Goal: Task Accomplishment & Management: Manage account settings

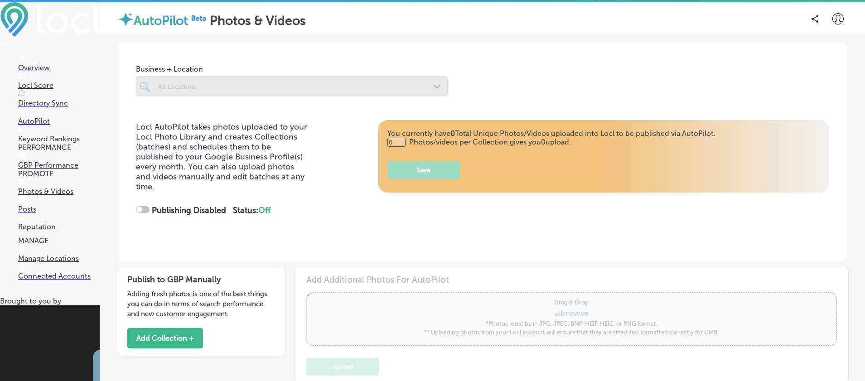
type input "5"
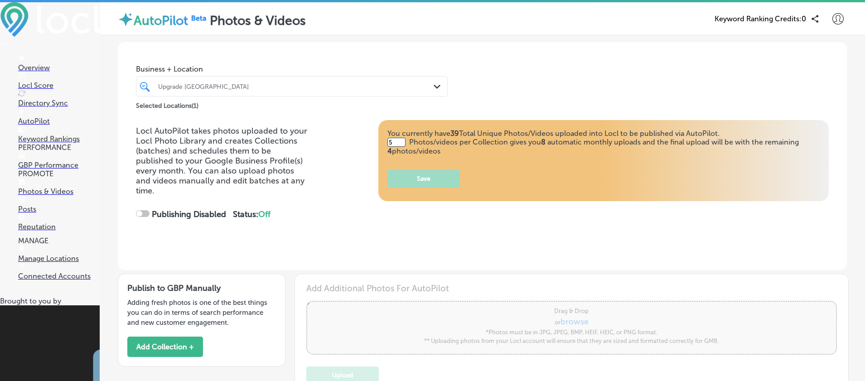
checkbox input "true"
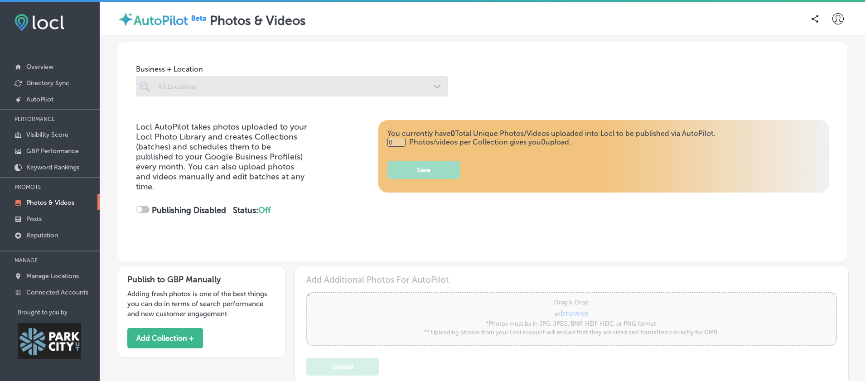
type input "5"
checkbox input "true"
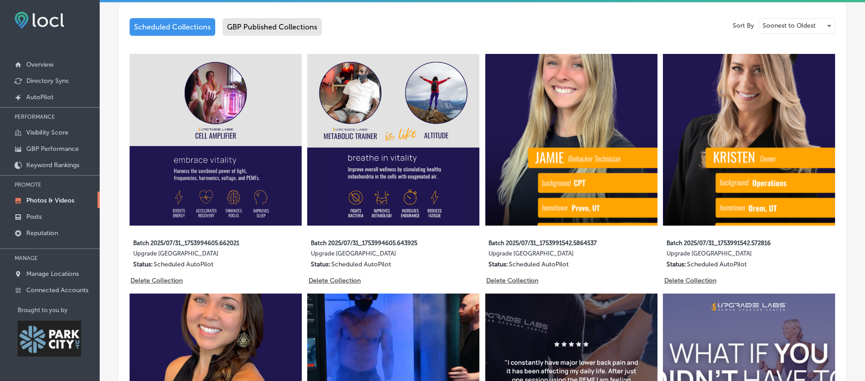
scroll to position [208, 0]
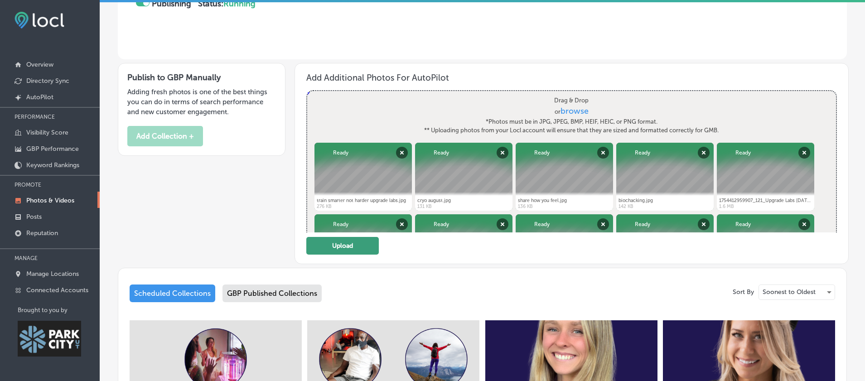
click at [340, 255] on button "Upload" at bounding box center [342, 246] width 72 height 18
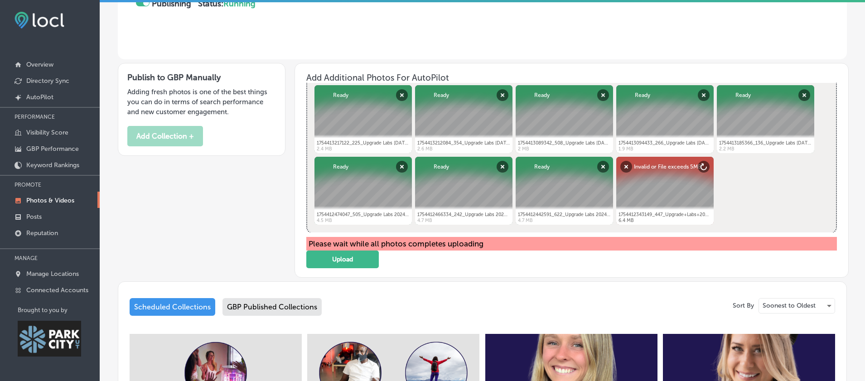
scroll to position [250, 0]
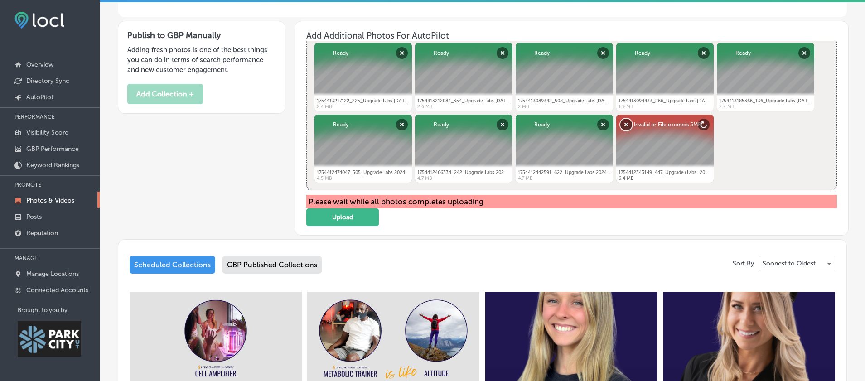
click at [624, 130] on button "Remove" at bounding box center [626, 125] width 12 height 12
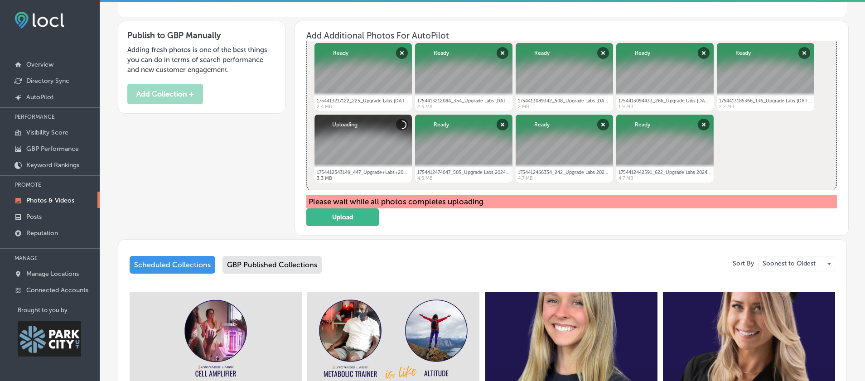
click at [247, 197] on div "Publish to GBP Manually Adding fresh photos is one of the best things you can d…" at bounding box center [482, 126] width 729 height 218
click at [343, 226] on button "Upload" at bounding box center [342, 217] width 72 height 18
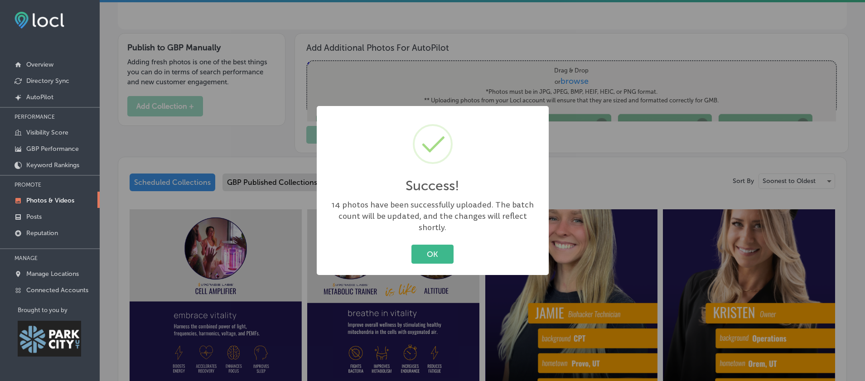
scroll to position [0, 0]
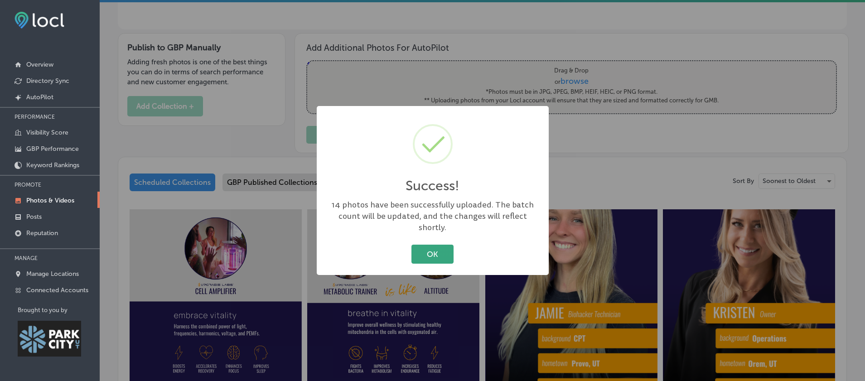
click at [421, 254] on button "OK" at bounding box center [432, 254] width 42 height 19
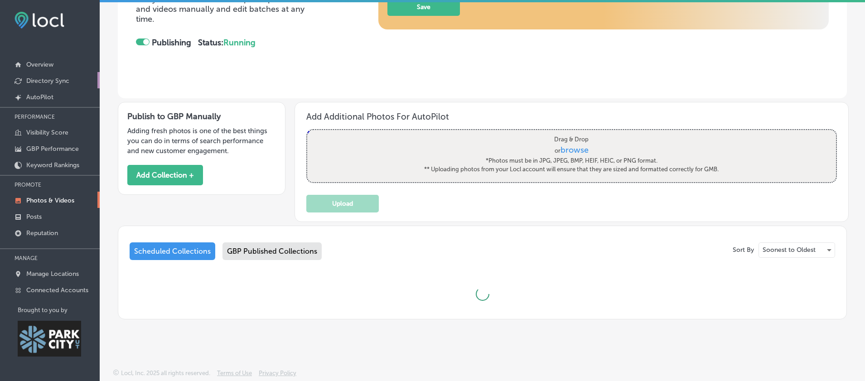
scroll to position [183, 0]
click at [52, 56] on link "Overview" at bounding box center [50, 64] width 100 height 16
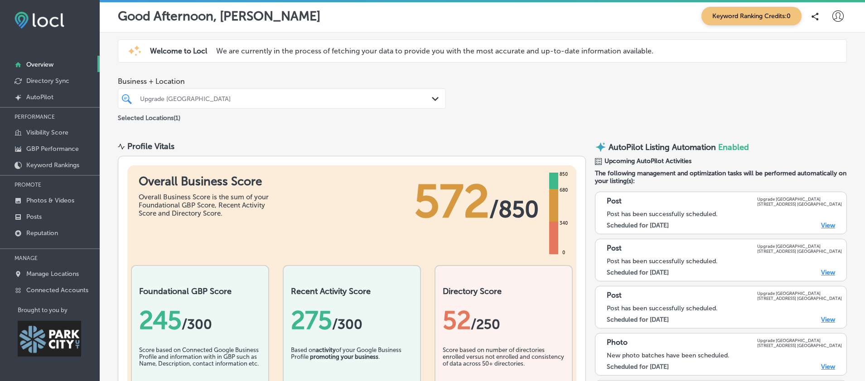
click at [832, 228] on link "View" at bounding box center [828, 226] width 14 height 8
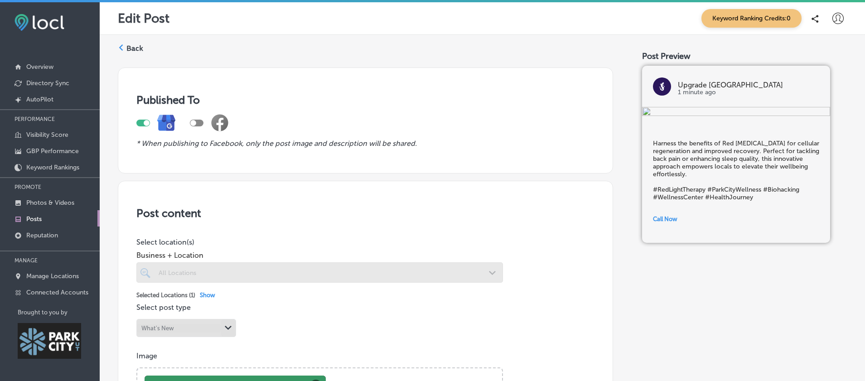
click at [202, 124] on div at bounding box center [197, 123] width 14 height 7
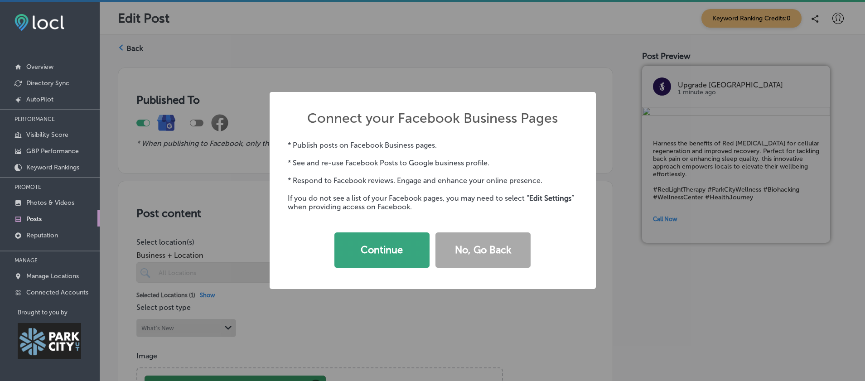
click at [363, 248] on button "Continue" at bounding box center [381, 249] width 95 height 35
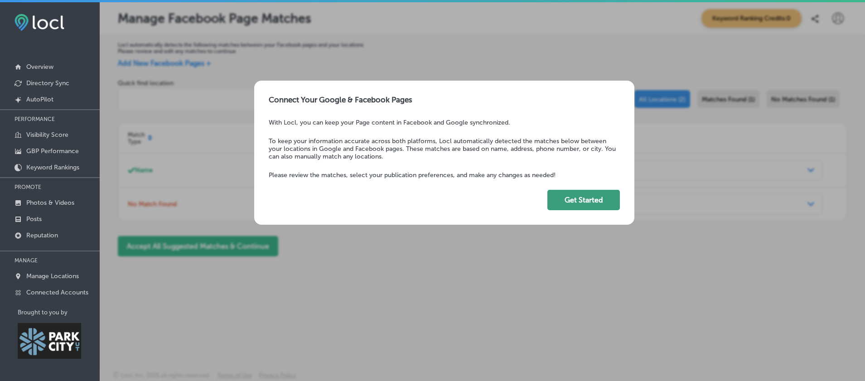
click at [574, 203] on button "Get Started" at bounding box center [583, 200] width 72 height 20
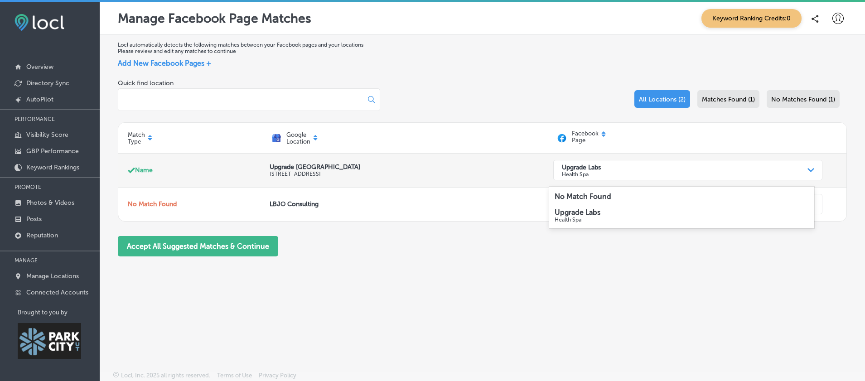
click at [649, 174] on div "Upgrade Labs Health Spa" at bounding box center [680, 170] width 246 height 18
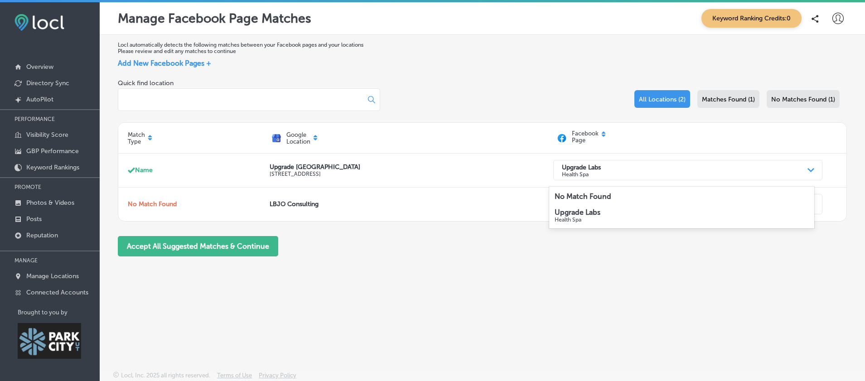
click at [577, 220] on p "Health Spa" at bounding box center [681, 220] width 254 height 6
click at [702, 101] on span "Matches Found (1)" at bounding box center [728, 100] width 53 height 8
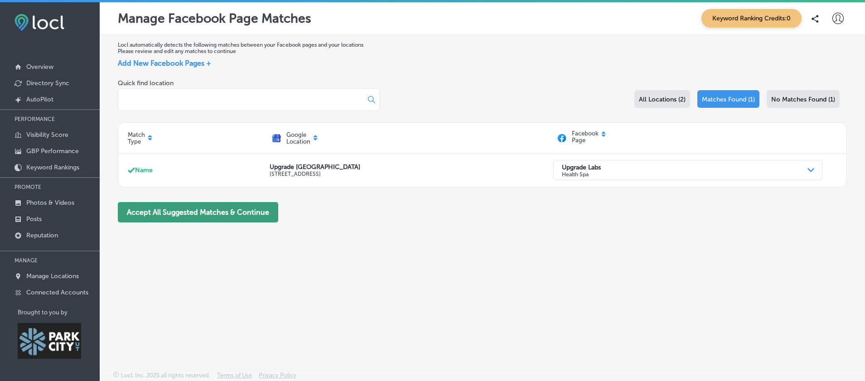
click at [262, 219] on button "Accept All Suggested Matches & Continue" at bounding box center [198, 212] width 160 height 20
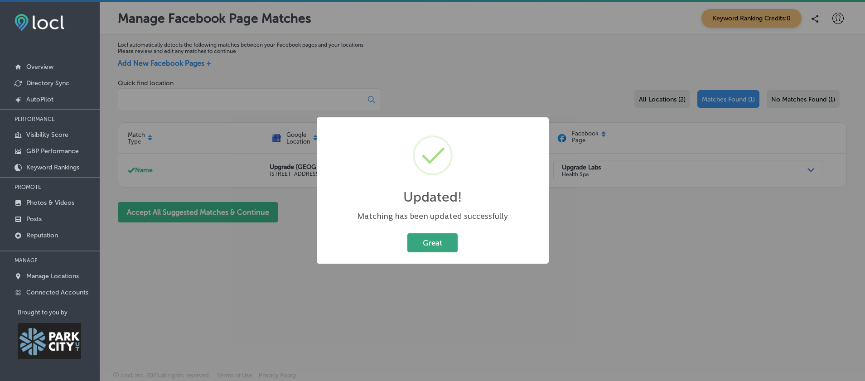
click at [429, 248] on button "Great" at bounding box center [432, 242] width 50 height 19
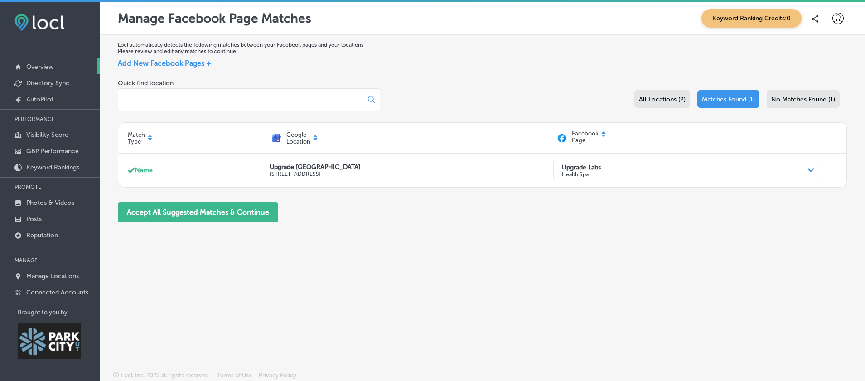
click at [54, 69] on link "Overview" at bounding box center [50, 66] width 100 height 16
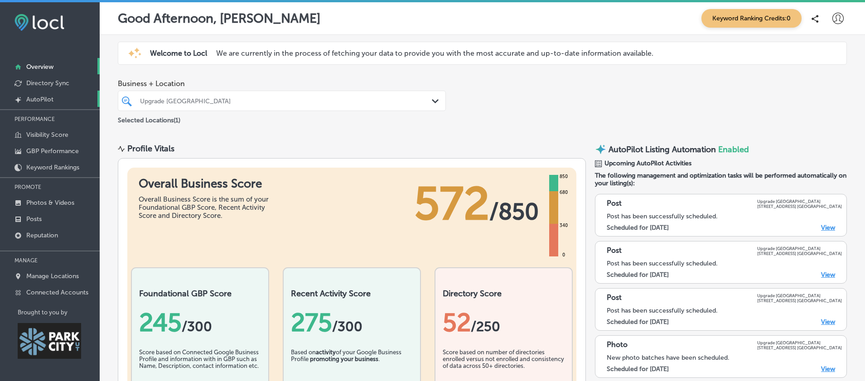
click at [38, 102] on p "AutoPilot" at bounding box center [39, 100] width 27 height 8
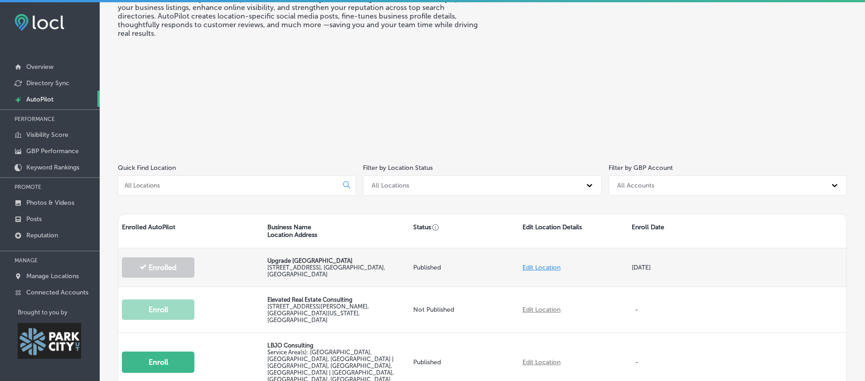
scroll to position [63, 0]
click at [554, 268] on link "Edit Location" at bounding box center [541, 266] width 38 height 8
select select "US"
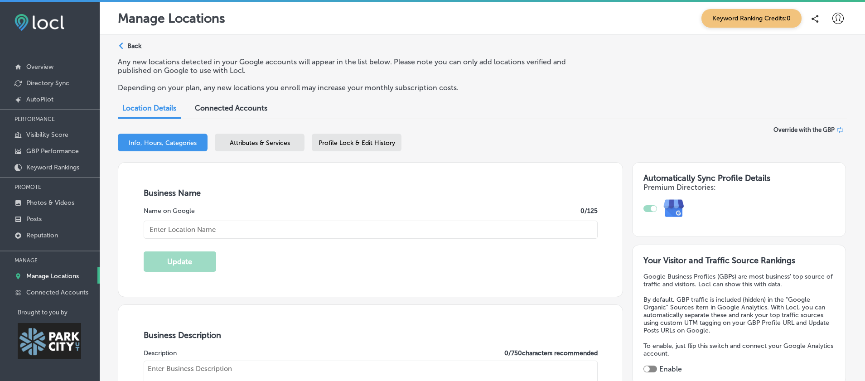
checkbox input "true"
type input "+1 435 200 4757"
type textarea "Upgrade Labs Park City is a premier wellness center dedicated to biohacking you…"
type input "https://upgradelabs.com/park-city/"
type input "Upgrade [GEOGRAPHIC_DATA]"
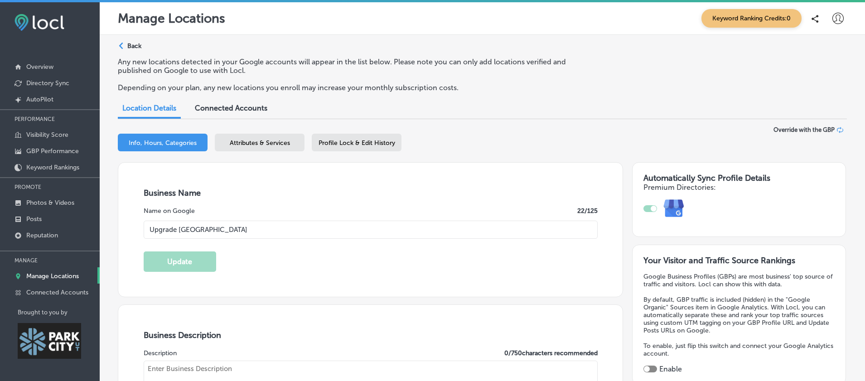
type input "6030 Market St Ste 135"
type input "Park City"
type input "84098"
type input "US"
type textarea "Upgrade Labs Park City is a premier wellness center dedicated to biohacking you…"
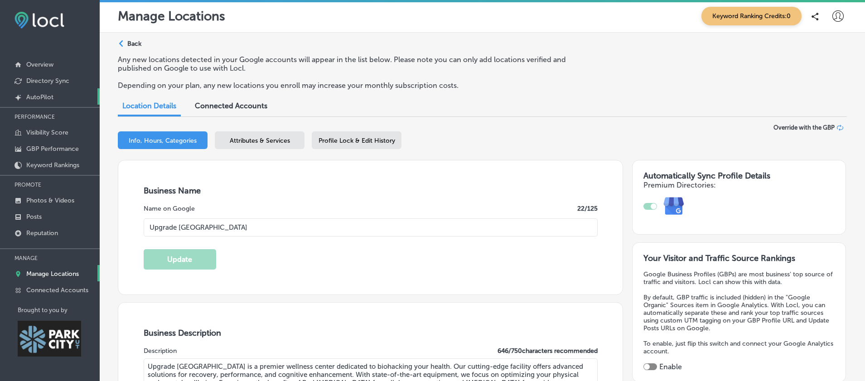
click at [46, 92] on link "Created by potrace 1.10, written by Peter Selinger 2001-2011 AutoPilot" at bounding box center [50, 96] width 100 height 16
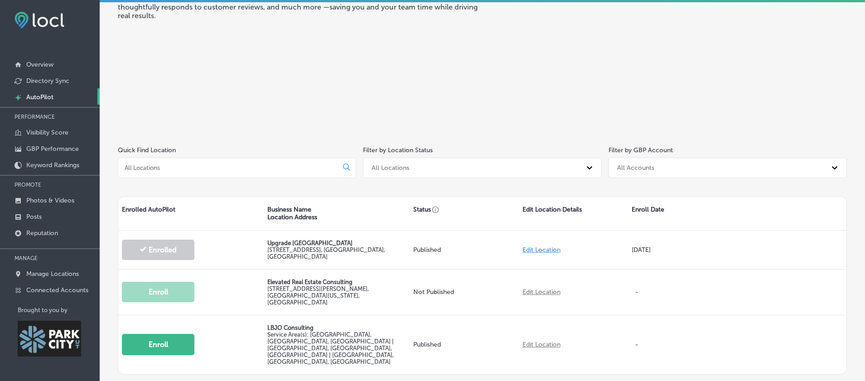
scroll to position [123, 0]
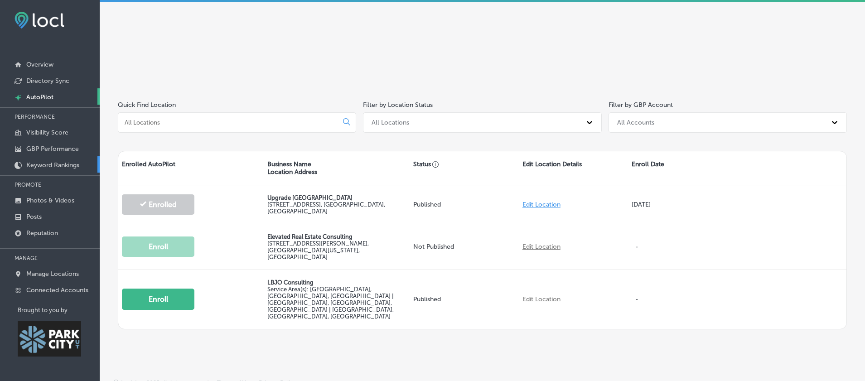
click at [52, 158] on link "Keyword Rankings" at bounding box center [50, 164] width 100 height 16
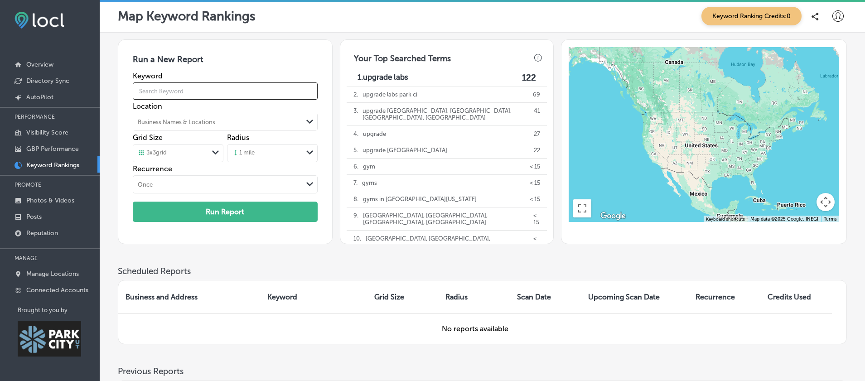
click at [202, 97] on input "text" at bounding box center [225, 90] width 185 height 25
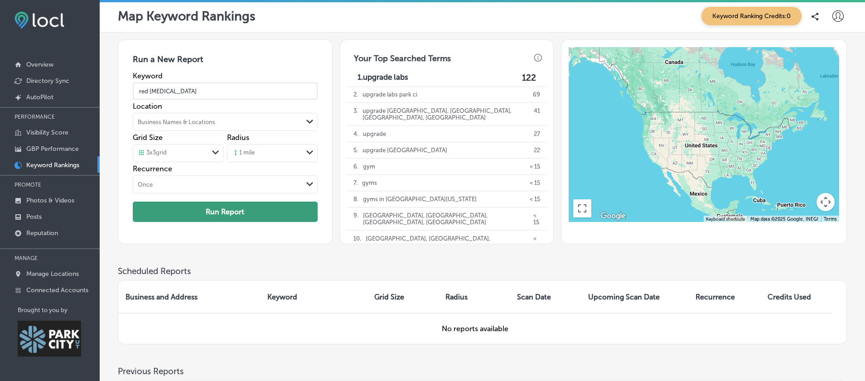
type input "red light therapy"
click at [227, 215] on button "Run Report" at bounding box center [225, 212] width 185 height 20
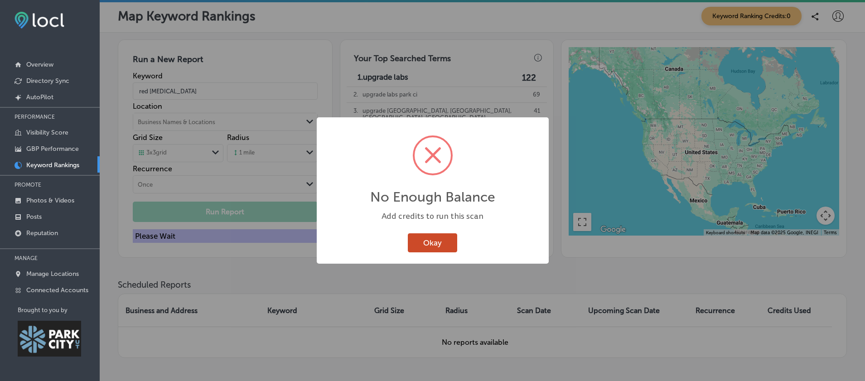
click at [457, 252] on button "Okay" at bounding box center [432, 242] width 49 height 19
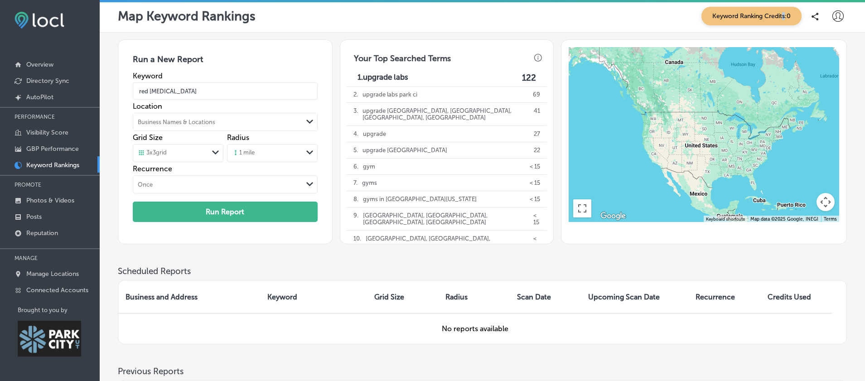
click at [779, 14] on span "Keyword Ranking Credits: 0" at bounding box center [751, 16] width 100 height 19
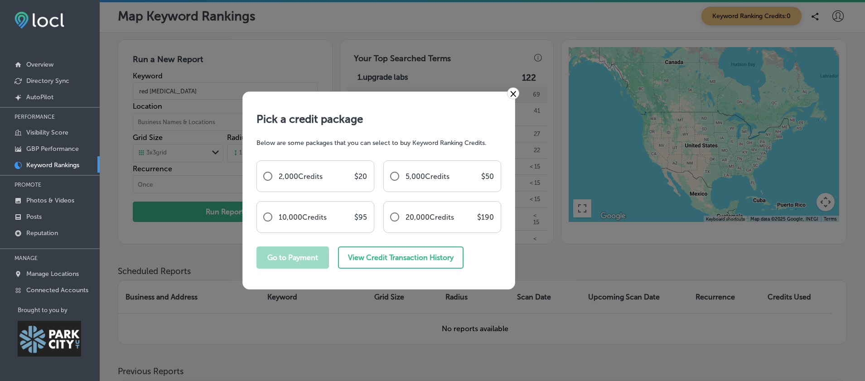
click at [512, 92] on link "×" at bounding box center [513, 93] width 12 height 12
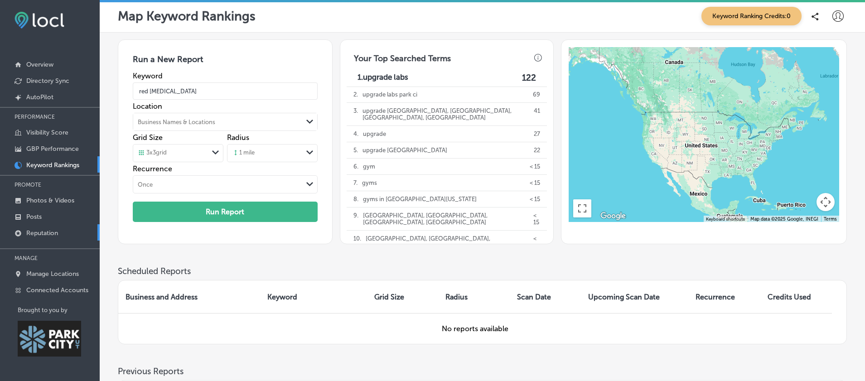
click at [50, 231] on p "Reputation" at bounding box center [42, 233] width 32 height 8
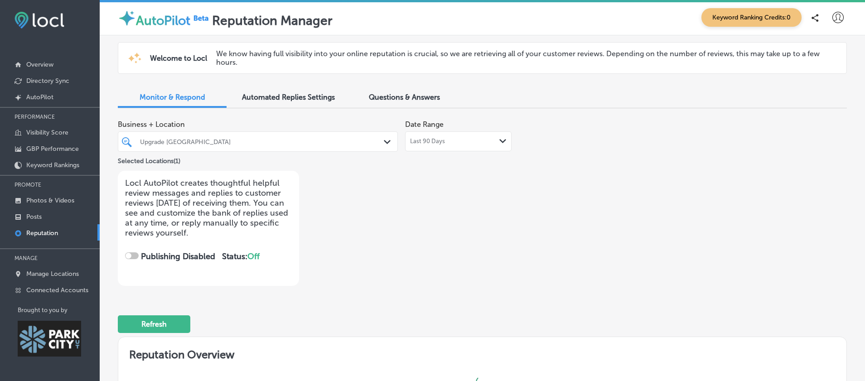
checkbox input "true"
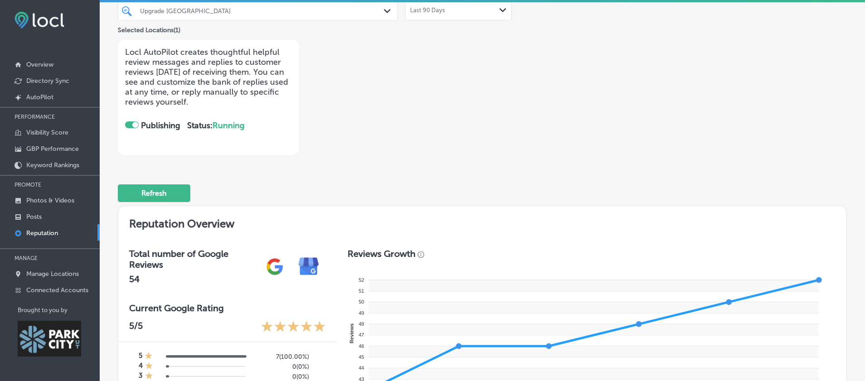
scroll to position [27, 0]
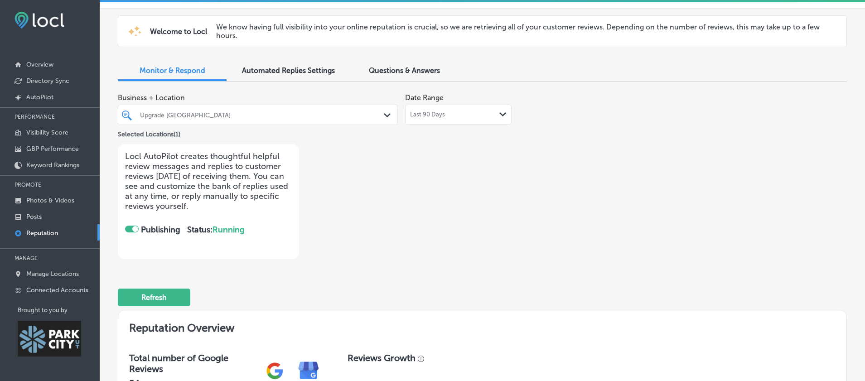
click at [303, 73] on span "Automated Replies Settings" at bounding box center [288, 70] width 93 height 9
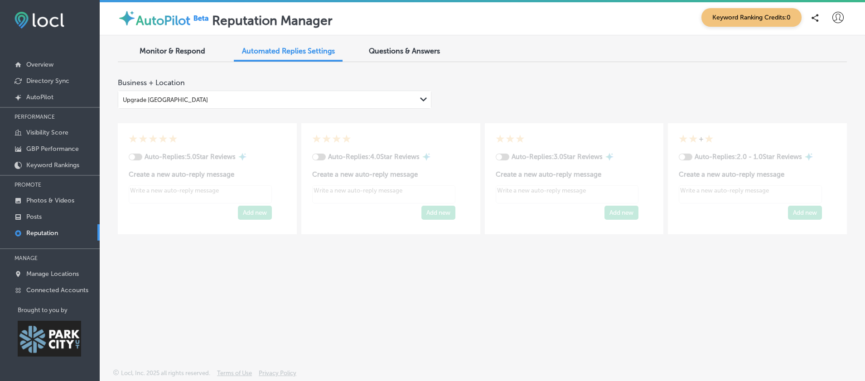
type textarea "x"
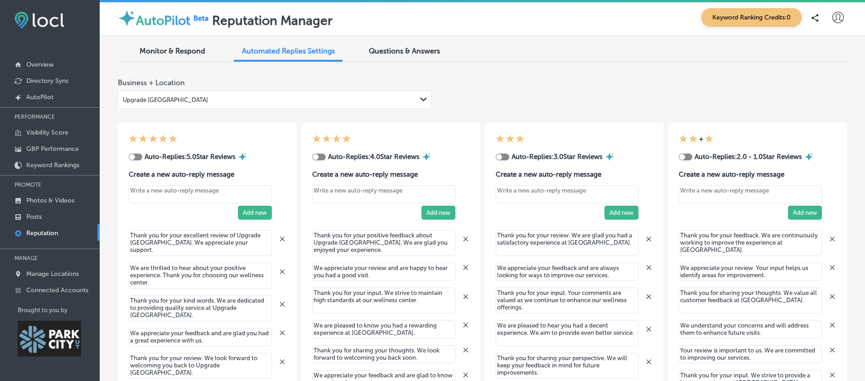
click at [420, 46] on div "Questions & Answers" at bounding box center [404, 51] width 109 height 19
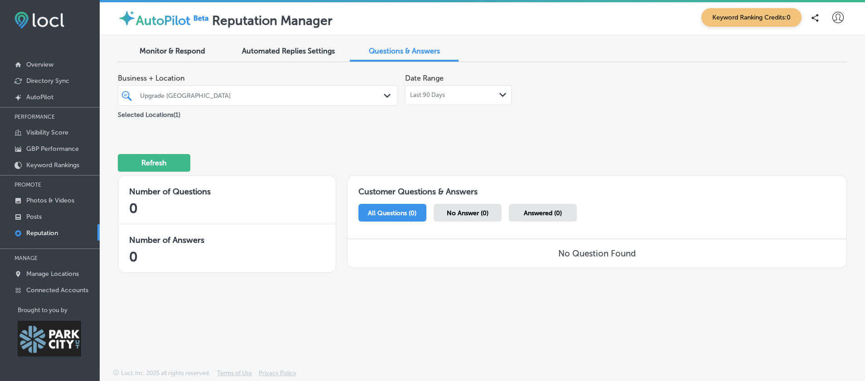
click at [201, 55] on span "Monitor & Respond" at bounding box center [173, 51] width 66 height 9
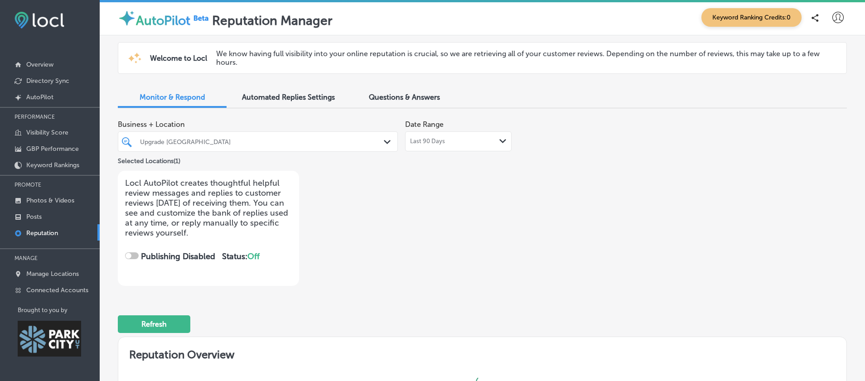
checkbox input "true"
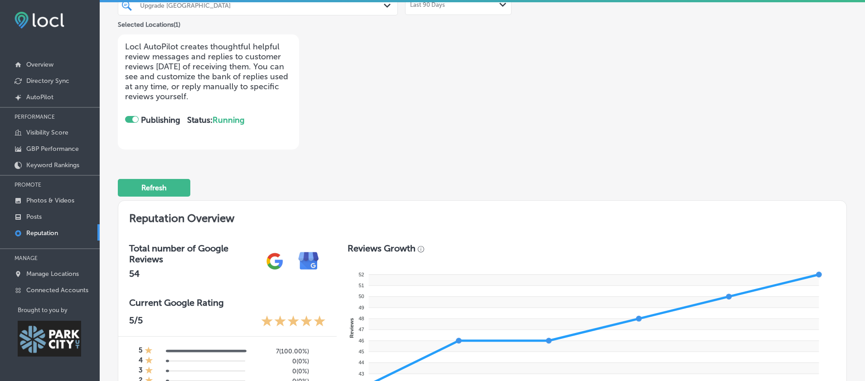
scroll to position [418, 0]
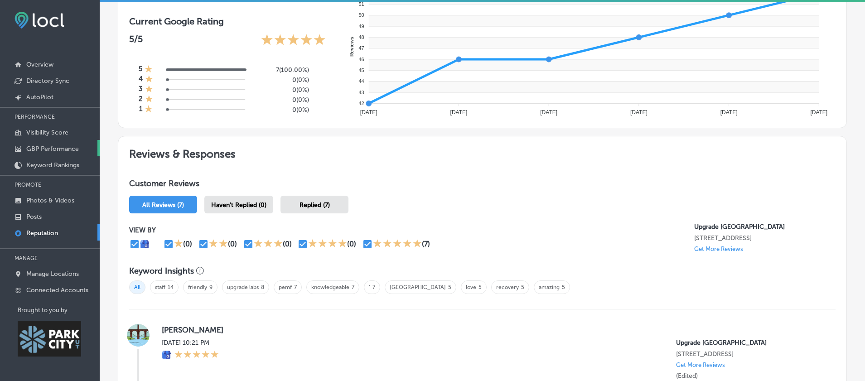
click at [57, 145] on p "GBP Performance" at bounding box center [52, 149] width 53 height 8
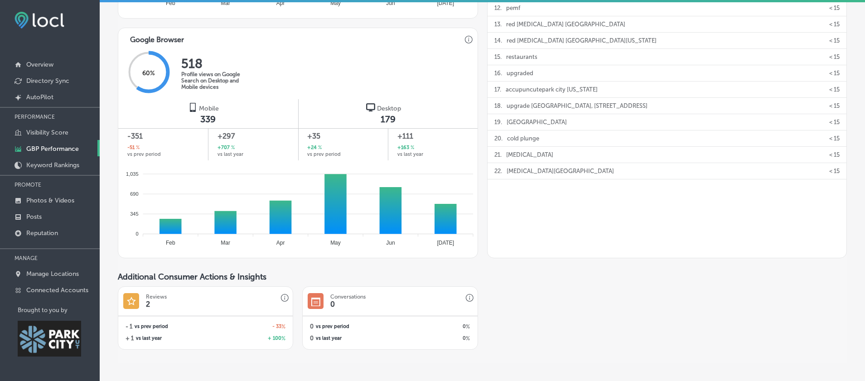
scroll to position [547, 0]
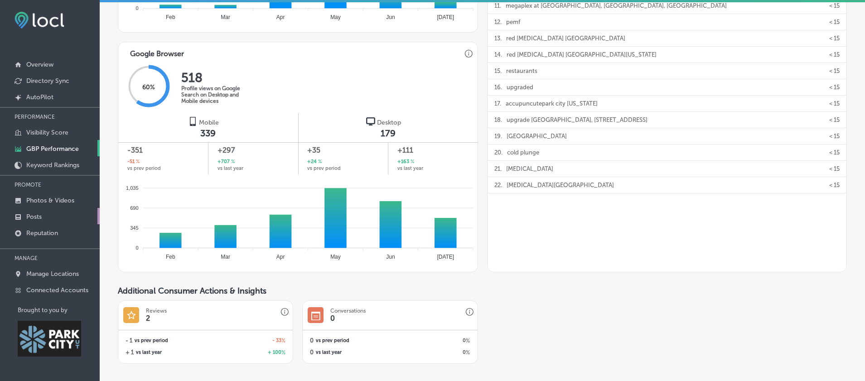
click at [29, 217] on p "Posts" at bounding box center [33, 217] width 15 height 8
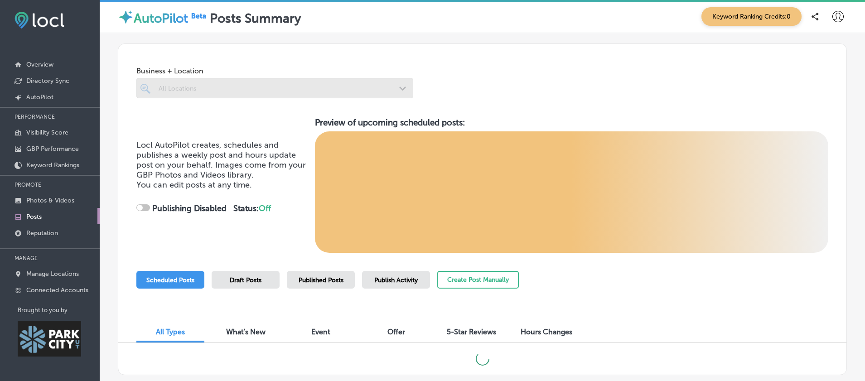
checkbox input "true"
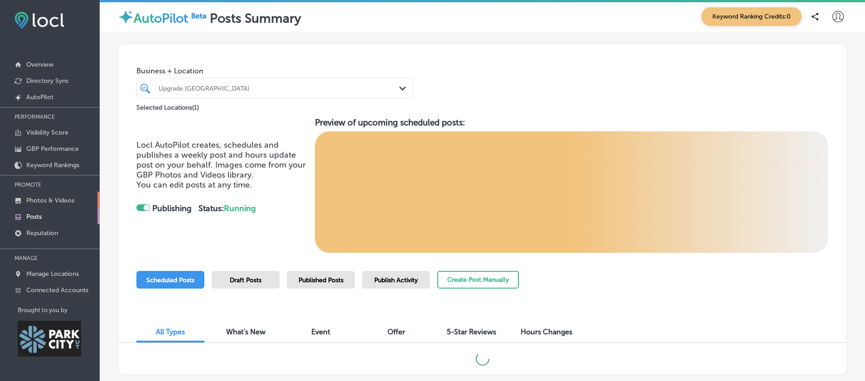
click at [51, 202] on p "Photos & Videos" at bounding box center [50, 201] width 48 height 8
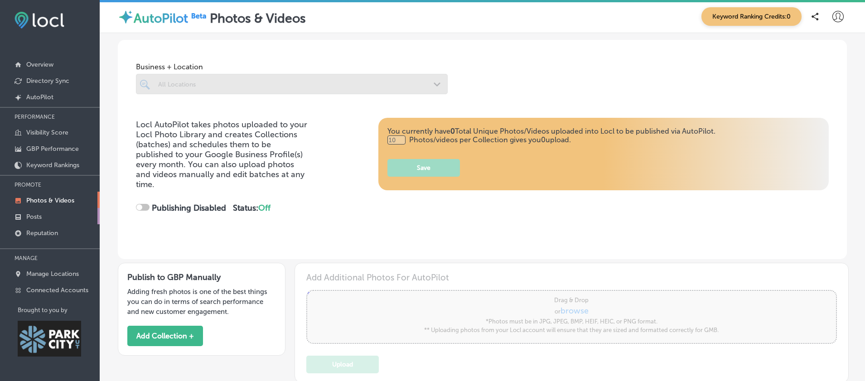
scroll to position [2, 0]
click at [30, 217] on p "Posts" at bounding box center [33, 217] width 15 height 8
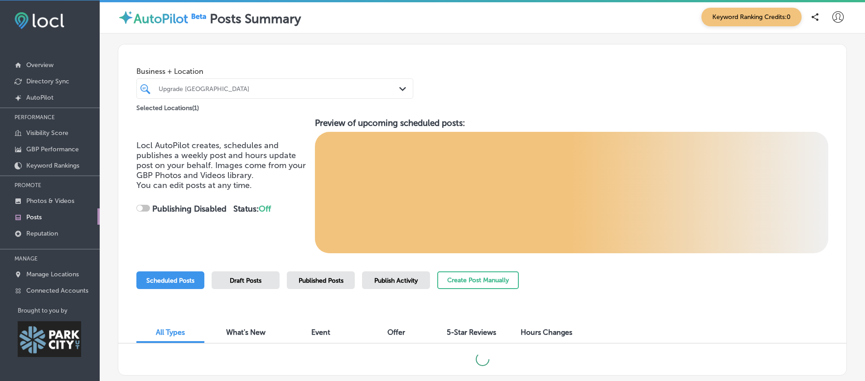
checkbox input "true"
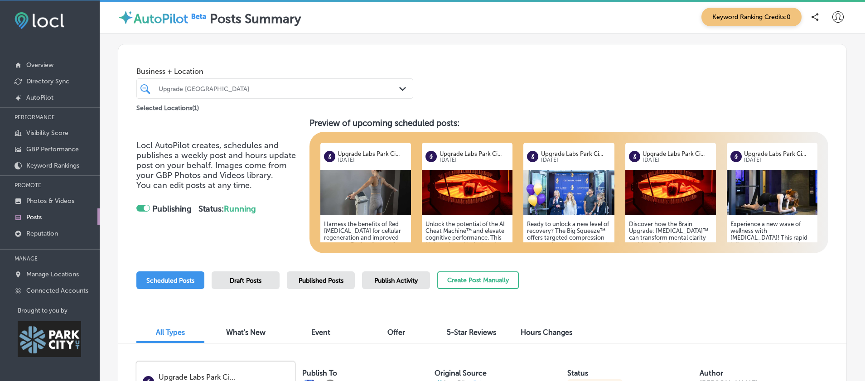
click at [365, 280] on div "Publish Activity" at bounding box center [396, 280] width 68 height 18
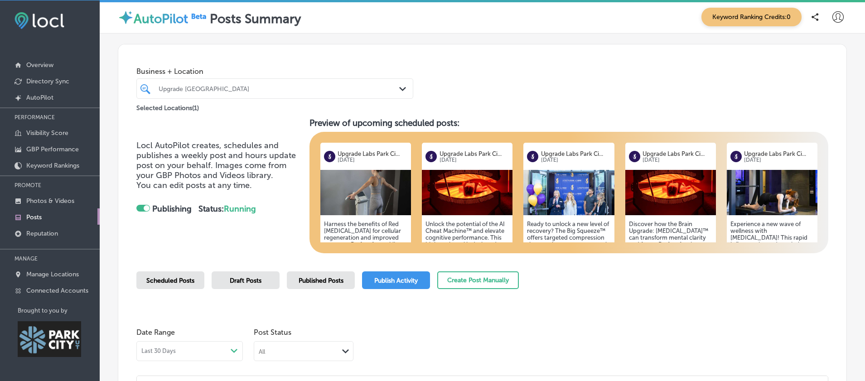
click at [333, 283] on span "Published Posts" at bounding box center [321, 281] width 45 height 8
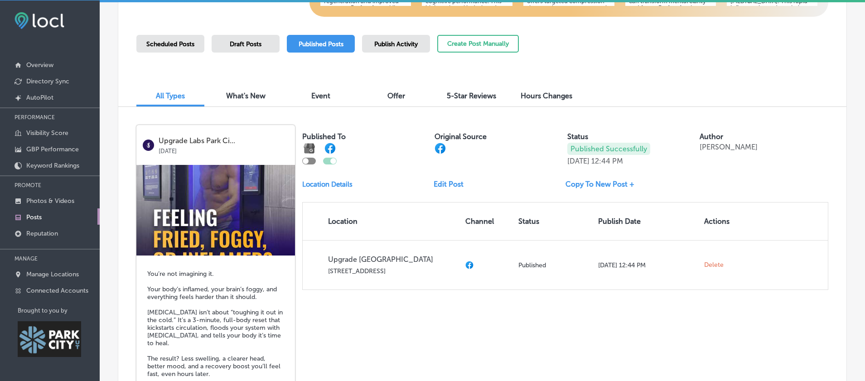
scroll to position [236, 0]
click at [312, 165] on div at bounding box center [309, 162] width 14 height 7
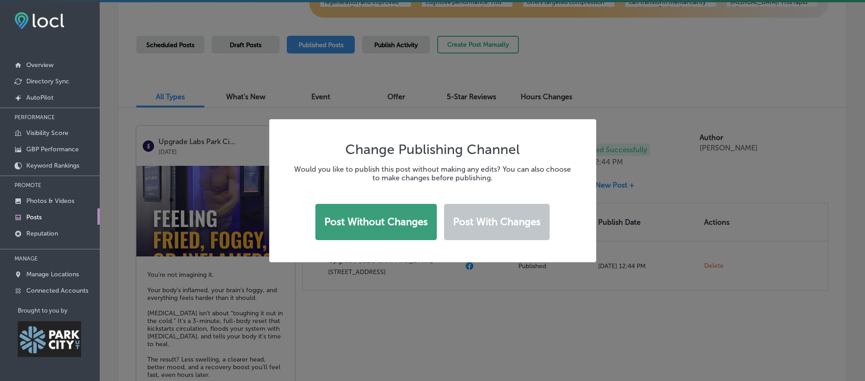
click at [334, 224] on button "Post without changes" at bounding box center [375, 222] width 121 height 36
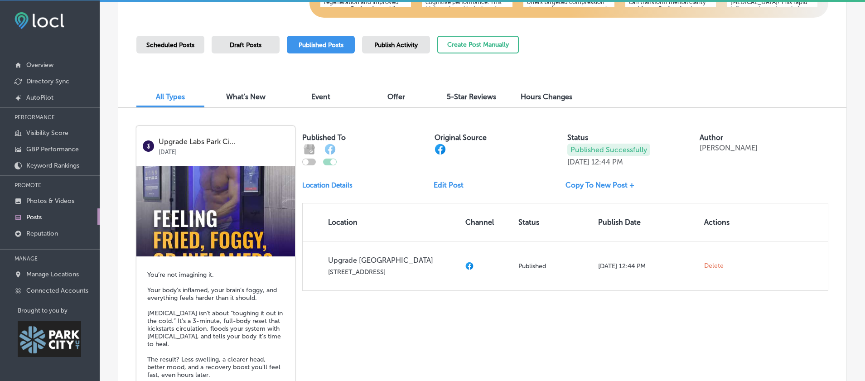
checkbox input "true"
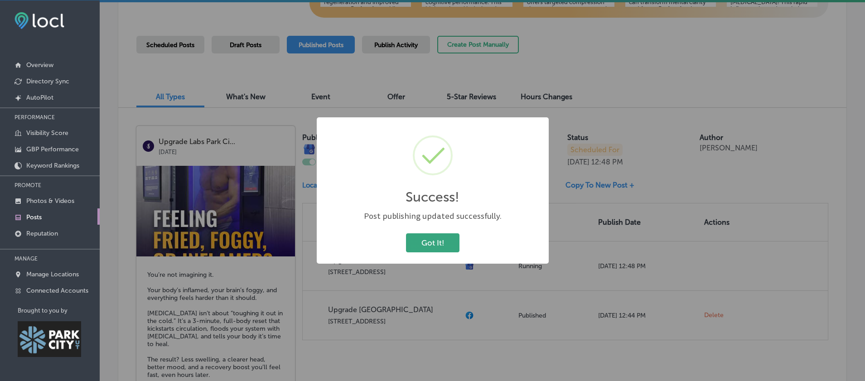
click at [428, 248] on button "Got It!" at bounding box center [432, 242] width 53 height 19
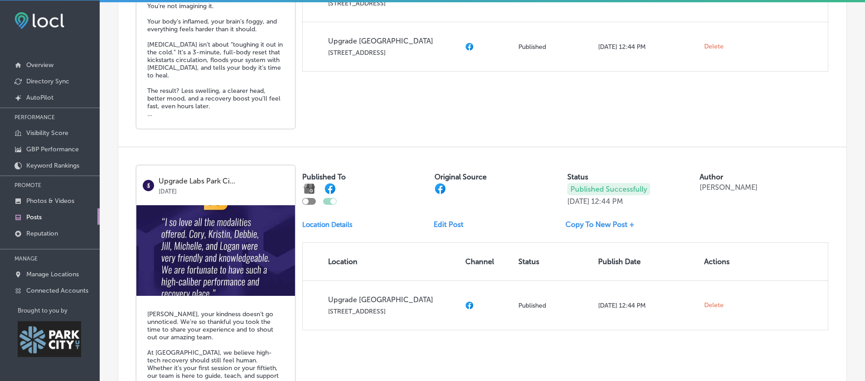
scroll to position [852, 0]
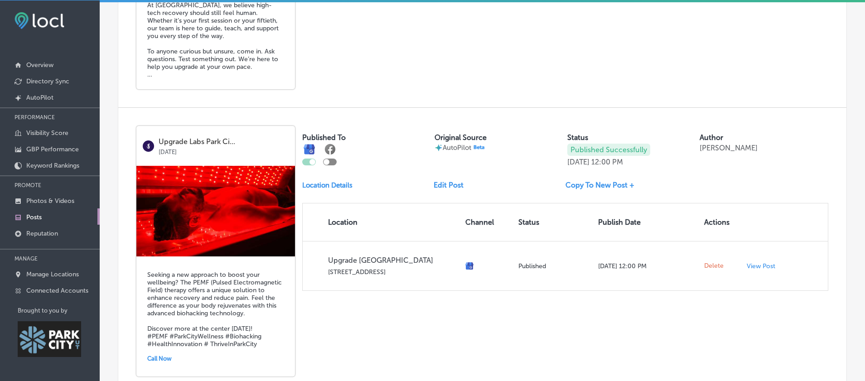
click at [443, 189] on link "Edit Post" at bounding box center [451, 185] width 37 height 9
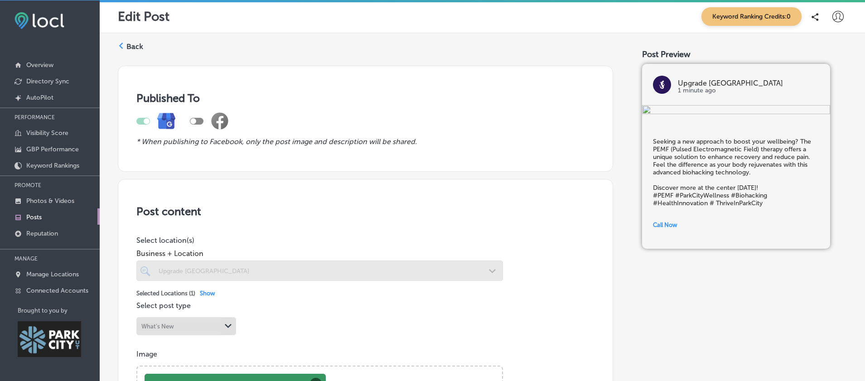
click at [728, 207] on h5 "Seeking a new approach to boost your wellbeing? The PEMF (Pulsed Electromagneti…" at bounding box center [736, 172] width 166 height 69
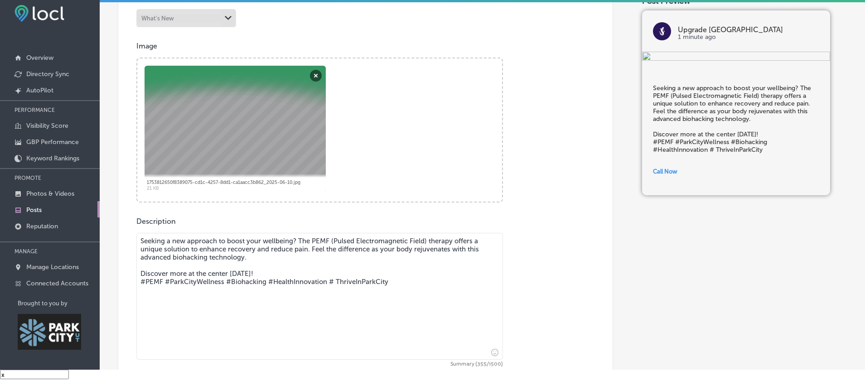
scroll to position [308, 0]
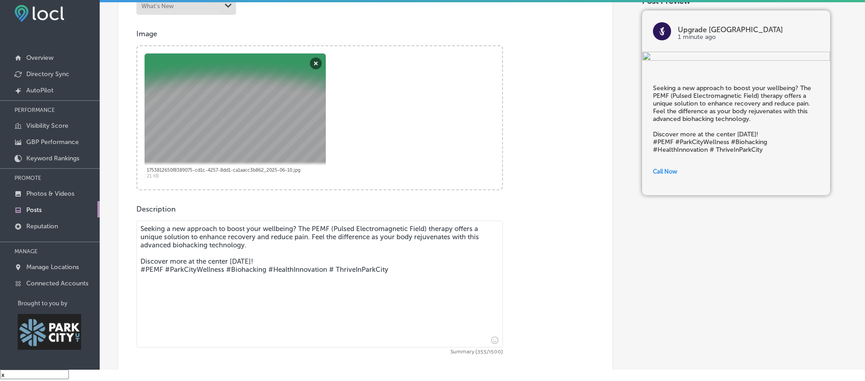
drag, startPoint x: 197, startPoint y: 247, endPoint x: 125, endPoint y: 231, distance: 73.3
click at [134, 232] on div "Post content Select location(s) Business + Location Upgrade Labs Park City Path…" at bounding box center [365, 148] width 495 height 579
paste textarea "The REDcharger™ uses targeted wavelengths of light, offering a non-invasive way…"
drag, startPoint x: 294, startPoint y: 250, endPoint x: 299, endPoint y: 231, distance: 19.4
click at [299, 231] on textarea "Seeking a new approach to boost your wellbeing? The PEMF (Pulsed Electromagneti…" at bounding box center [319, 284] width 366 height 127
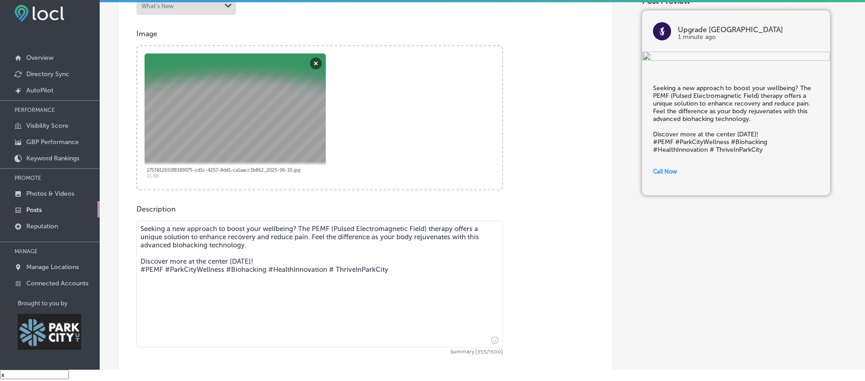
paste textarea "REDcharger™ uses targeted wavelengths of light, offering a non-invasive way to …"
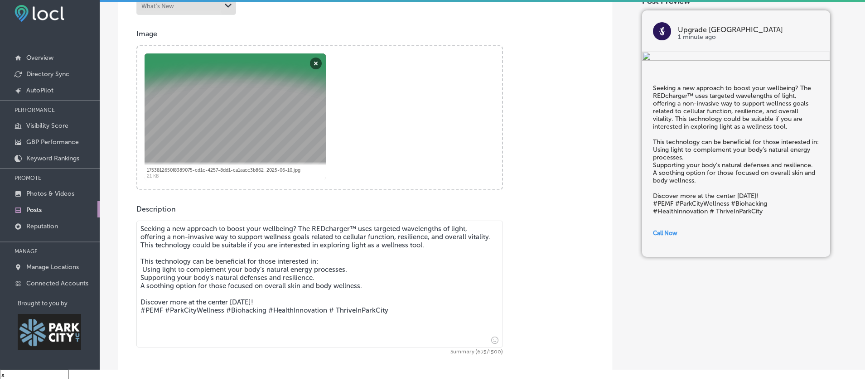
click at [143, 274] on textarea "Seeking a new approach to boost your wellbeing? The REDcharger™ uses targeted w…" at bounding box center [319, 284] width 366 height 127
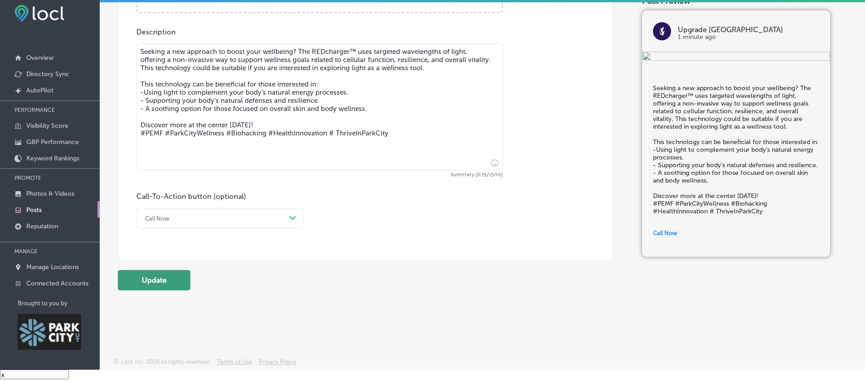
type textarea "Seeking a new approach to boost your wellbeing? The REDcharger™ uses targeted w…"
click at [188, 279] on button "Update" at bounding box center [154, 280] width 72 height 20
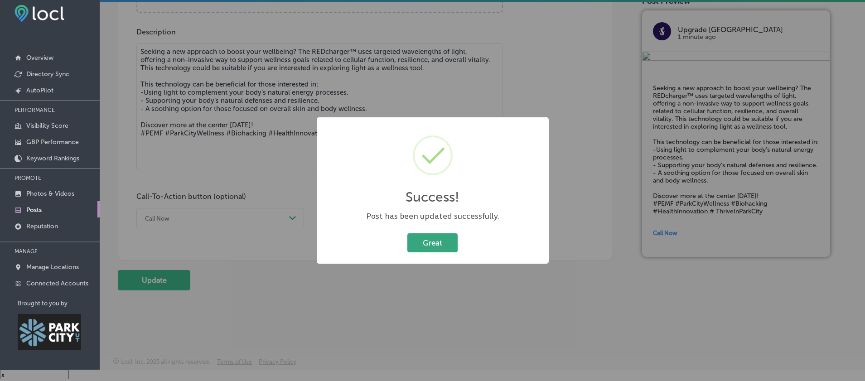
click at [425, 249] on button "Great" at bounding box center [432, 242] width 50 height 19
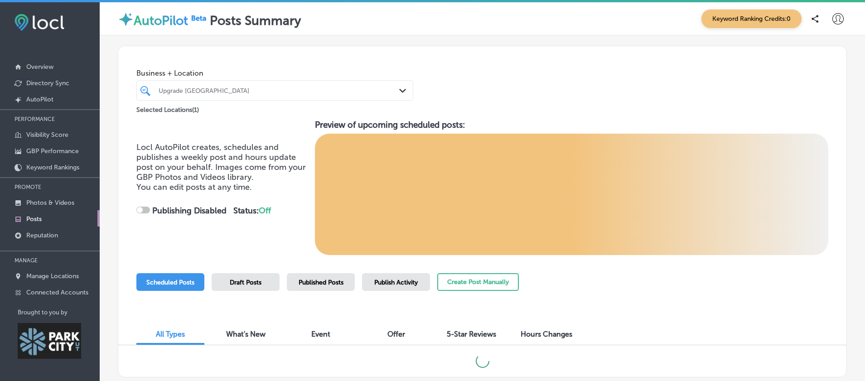
scroll to position [67, 0]
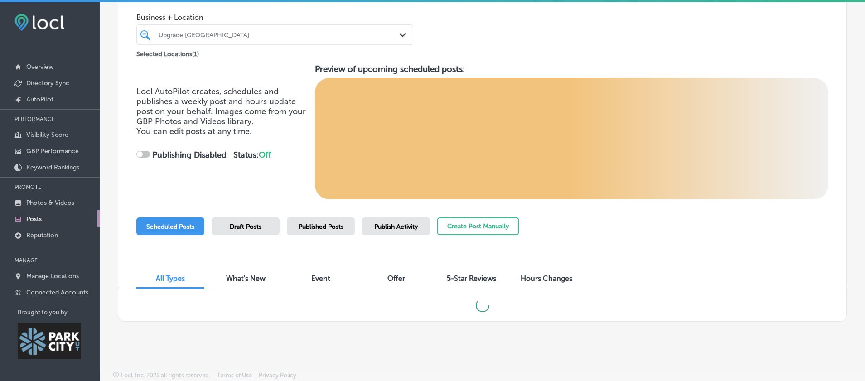
checkbox input "true"
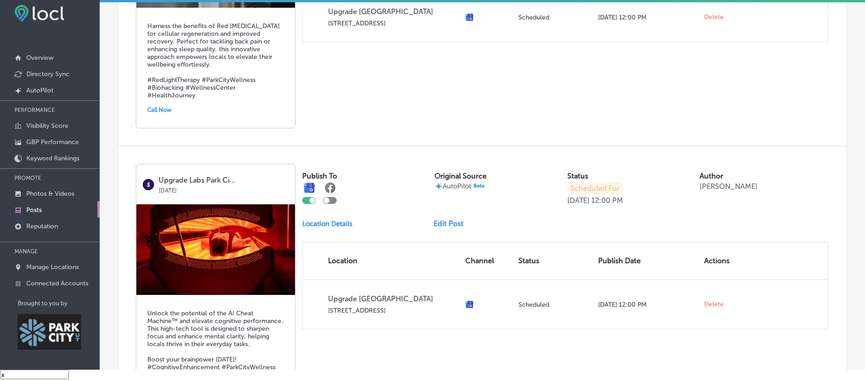
scroll to position [571, 0]
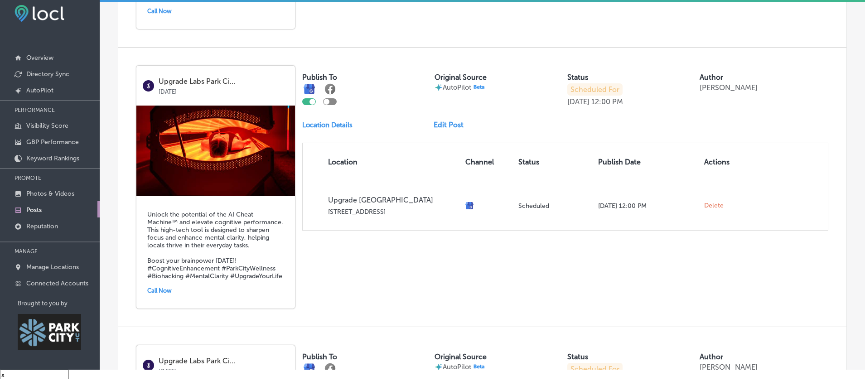
click at [246, 241] on h5 "Unlock the potential of the AI Cheat Machine™ and elevate cognitive performance…" at bounding box center [215, 245] width 137 height 69
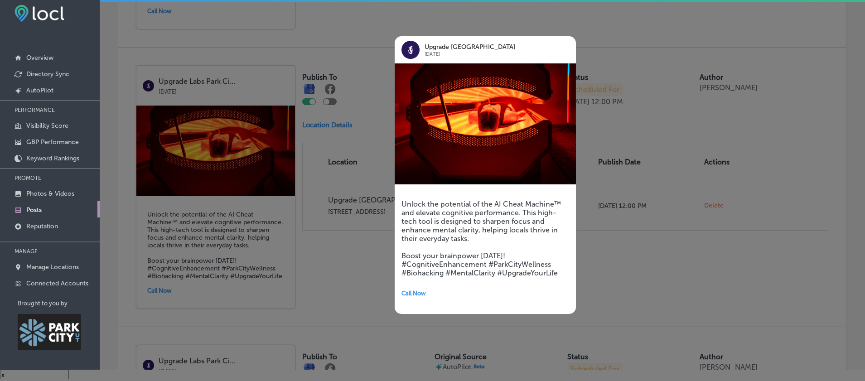
click at [441, 224] on h5 "Unlock the potential of the AI Cheat Machine™ and elevate cognitive performance…" at bounding box center [485, 238] width 168 height 77
click at [642, 287] on div at bounding box center [432, 190] width 865 height 381
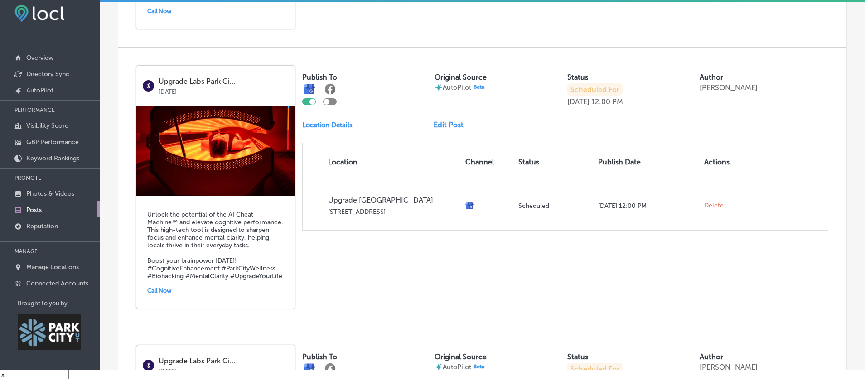
click at [458, 129] on link "Edit Post" at bounding box center [451, 124] width 37 height 9
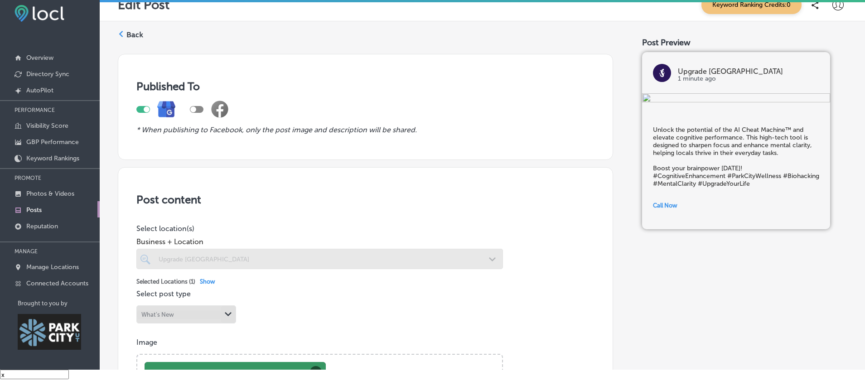
scroll to position [470, 0]
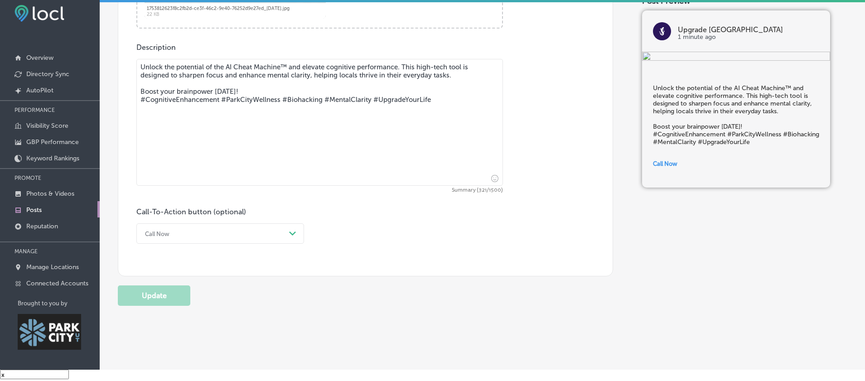
drag, startPoint x: 455, startPoint y: 77, endPoint x: 135, endPoint y: 72, distance: 319.8
paste textarea "The REDcharger™ uses a process known as photobiomodulation. Similar to how plan…"
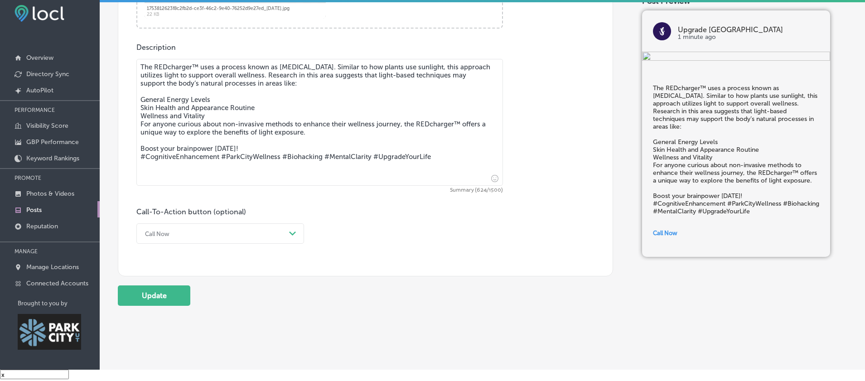
click at [139, 112] on textarea "The REDcharger™ uses a process known as photobiomodulation. Similar to how plan…" at bounding box center [319, 122] width 366 height 127
type textarea "The REDcharger™ uses a process known as photobiomodulation. Similar to how plan…"
click at [177, 306] on button "Update" at bounding box center [154, 295] width 72 height 20
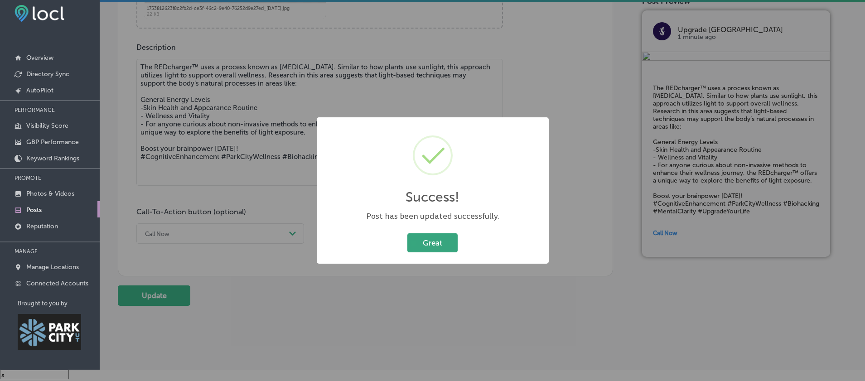
click at [451, 244] on button "Great" at bounding box center [432, 242] width 50 height 19
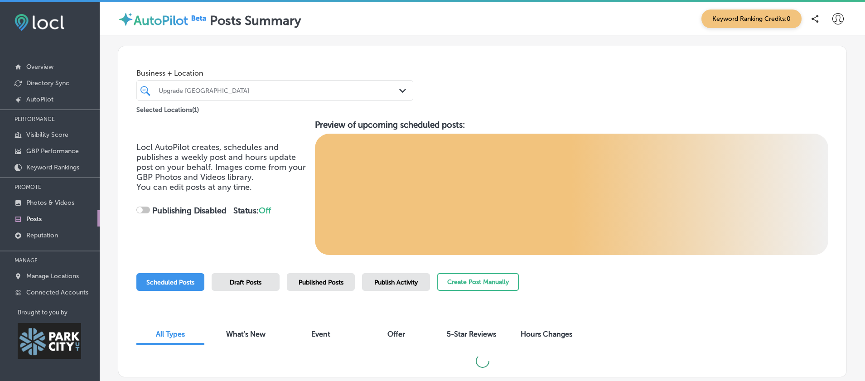
checkbox input "true"
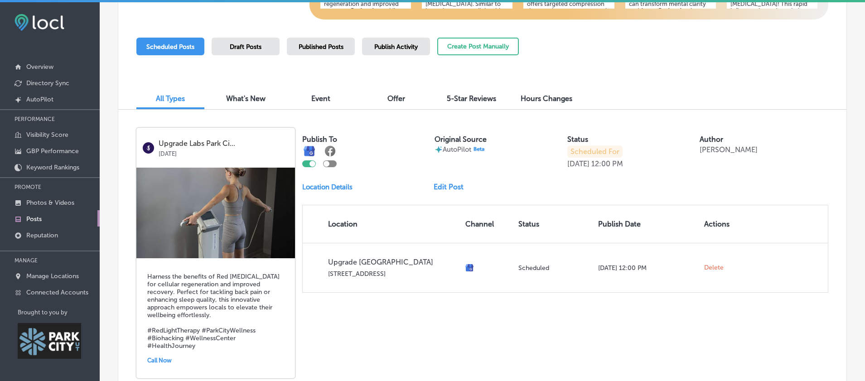
scroll to position [243, 0]
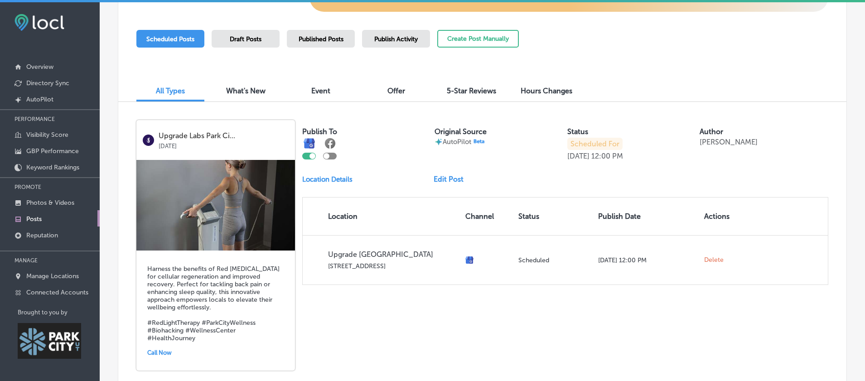
click at [442, 183] on link "Edit Post" at bounding box center [451, 179] width 37 height 9
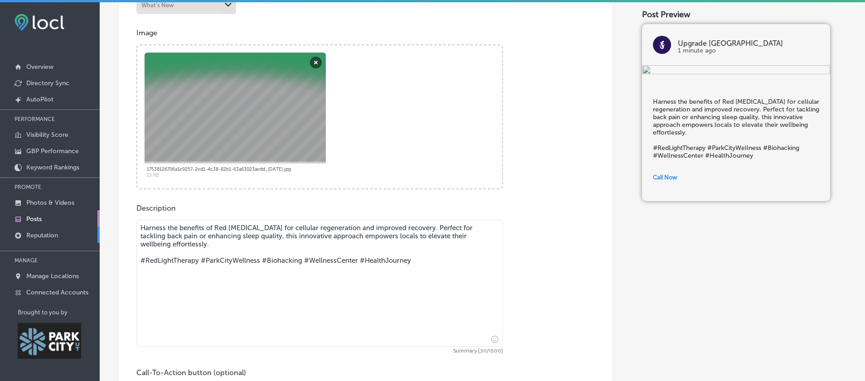
scroll to position [415, 0]
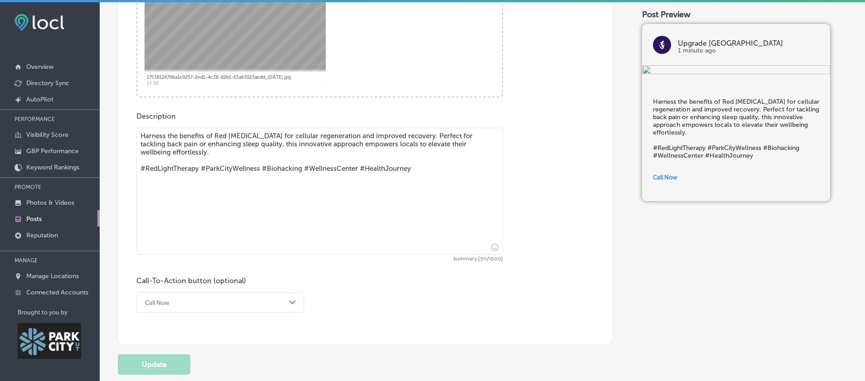
click at [197, 155] on textarea "Harness the benefits of Red Light Therapy for cellular regeneration and improve…" at bounding box center [319, 191] width 366 height 127
drag, startPoint x: 180, startPoint y: 159, endPoint x: 133, endPoint y: 139, distance: 50.7
click at [133, 139] on div "Post content Select location(s) Business + Location Upgrade Labs Park City Path…" at bounding box center [365, 55] width 495 height 579
paste textarea "Result Tracking with Cell Health Analysis The Cell Health Analysis uses electri…"
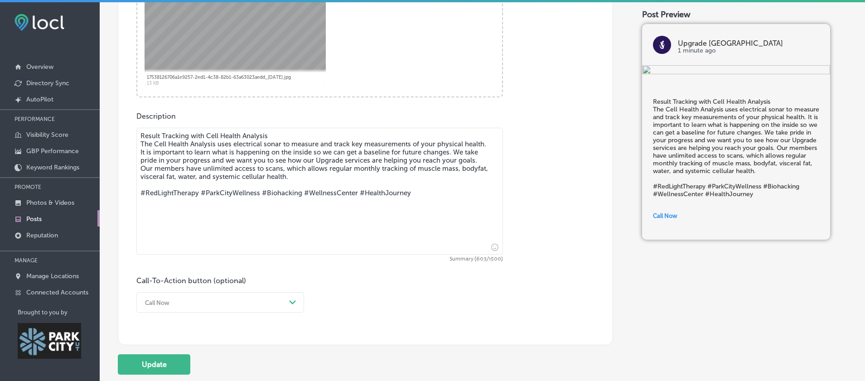
click at [300, 141] on textarea "Result Tracking with Cell Health Analysis The Cell Health Analysis uses electri…" at bounding box center [319, 191] width 366 height 127
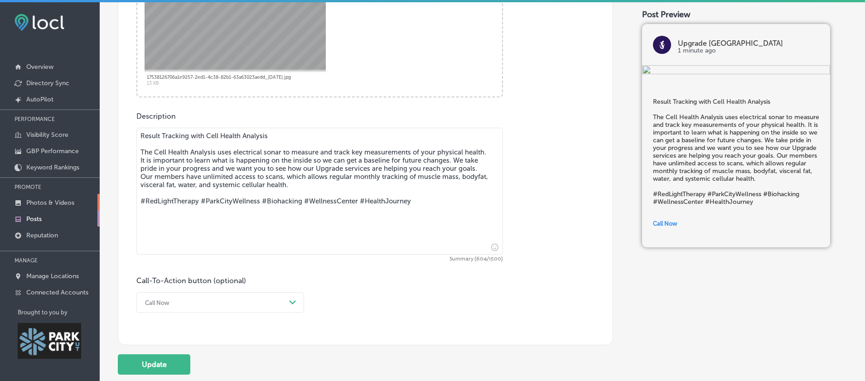
drag, startPoint x: 201, startPoint y: 205, endPoint x: 77, endPoint y: 208, distance: 123.7
click at [77, 208] on div "iconmonstr-menu-thin copy Created with Sketch. Overview Directory Sync Created …" at bounding box center [432, 192] width 865 height 381
click at [413, 205] on textarea "Result Tracking with Cell Health Analysis The Cell Health Analysis uses electri…" at bounding box center [319, 191] width 366 height 127
type textarea "Result Tracking with Cell Health Analysis The Cell Health Analysis uses electri…"
click at [170, 364] on button "Update" at bounding box center [154, 364] width 72 height 20
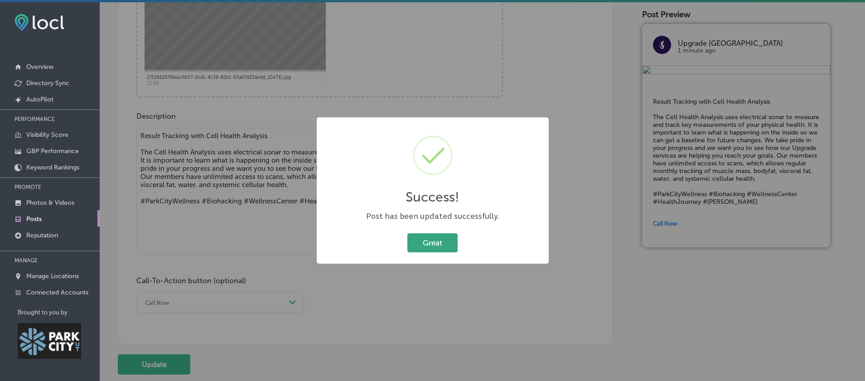
click at [444, 243] on button "Great" at bounding box center [432, 242] width 50 height 19
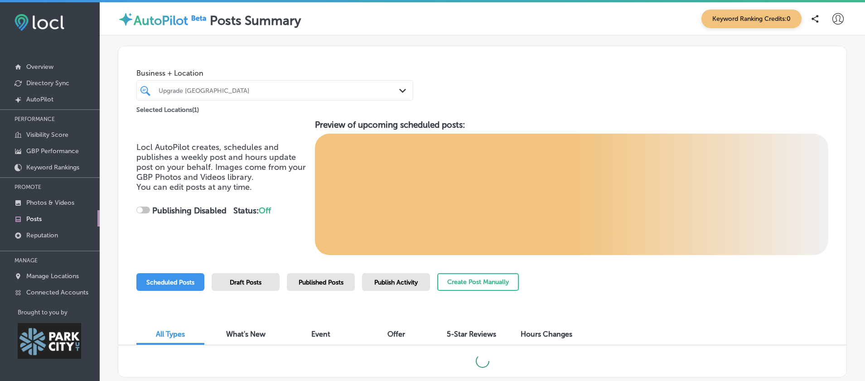
checkbox input "true"
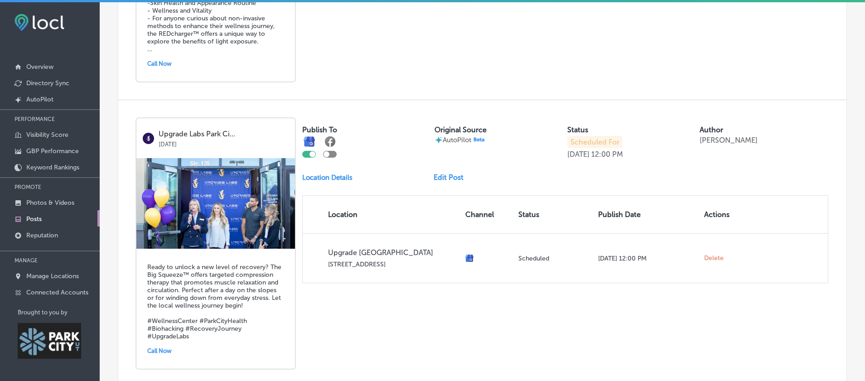
scroll to position [984, 0]
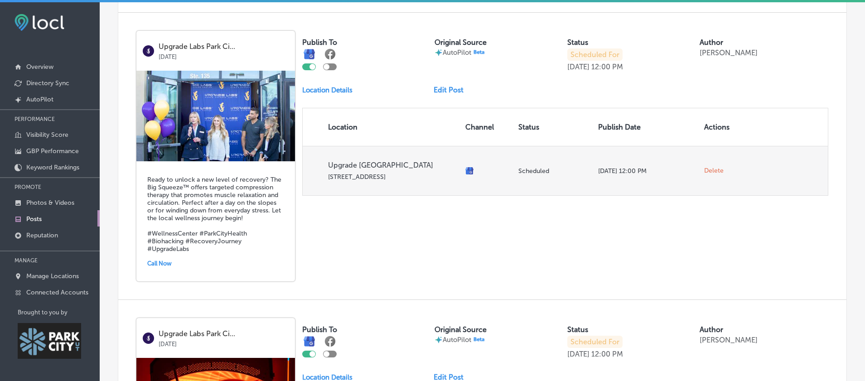
click at [714, 175] on span "Delete" at bounding box center [713, 171] width 19 height 8
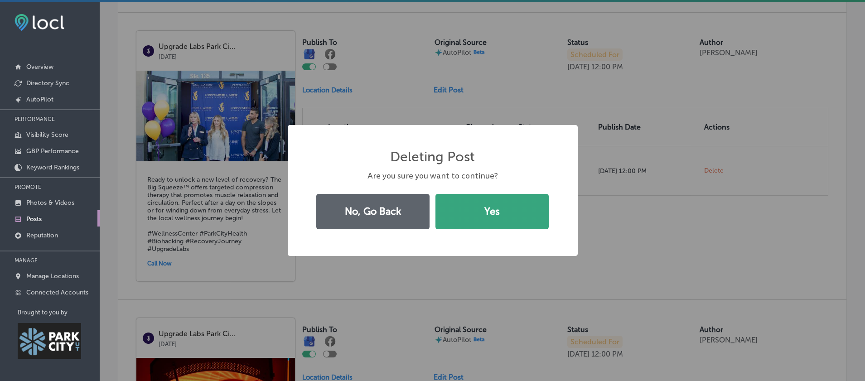
click at [507, 212] on button "Yes" at bounding box center [491, 211] width 113 height 35
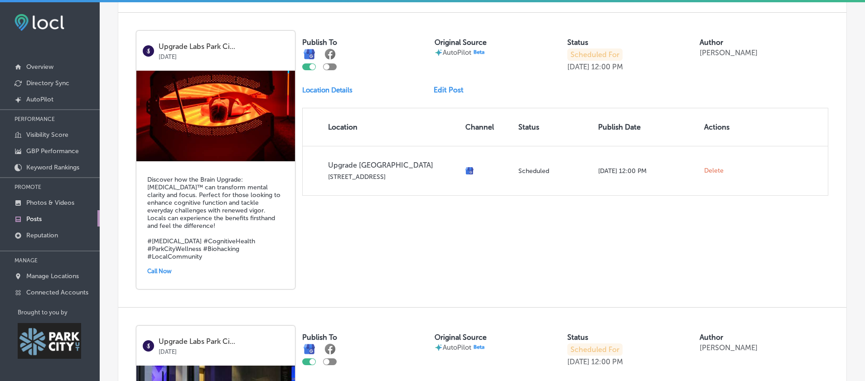
click at [206, 122] on img at bounding box center [215, 116] width 159 height 91
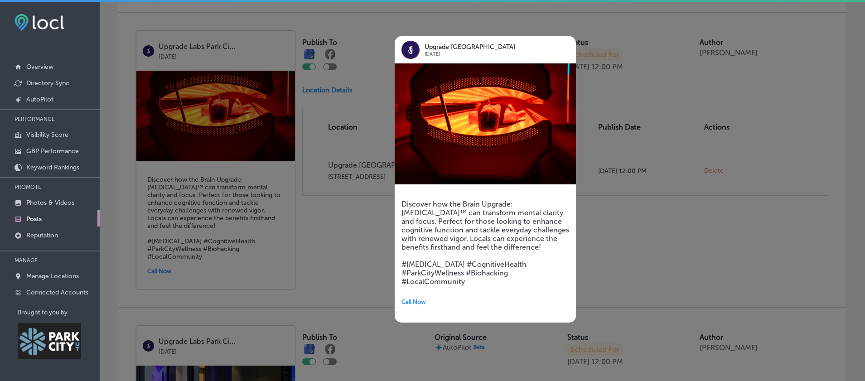
click at [365, 227] on div at bounding box center [432, 190] width 865 height 381
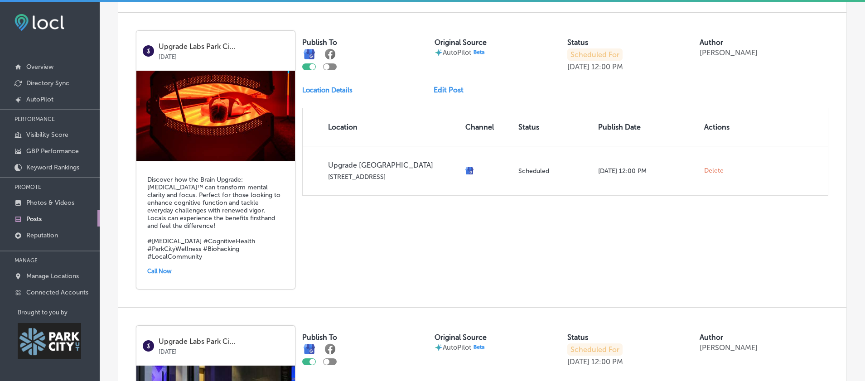
click at [459, 94] on link "Edit Post" at bounding box center [451, 90] width 37 height 9
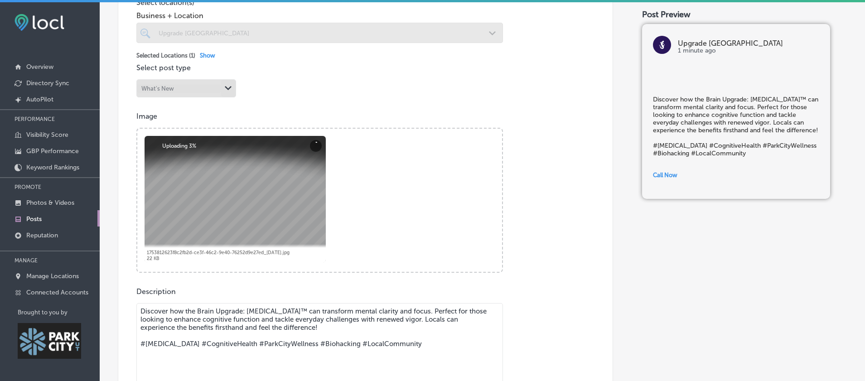
scroll to position [290, 0]
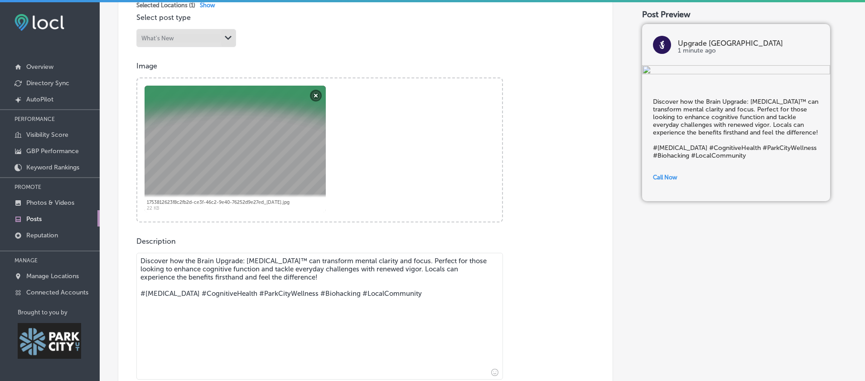
click at [227, 164] on div at bounding box center [234, 149] width 181 height 127
click at [318, 100] on button "Remove" at bounding box center [316, 96] width 12 height 12
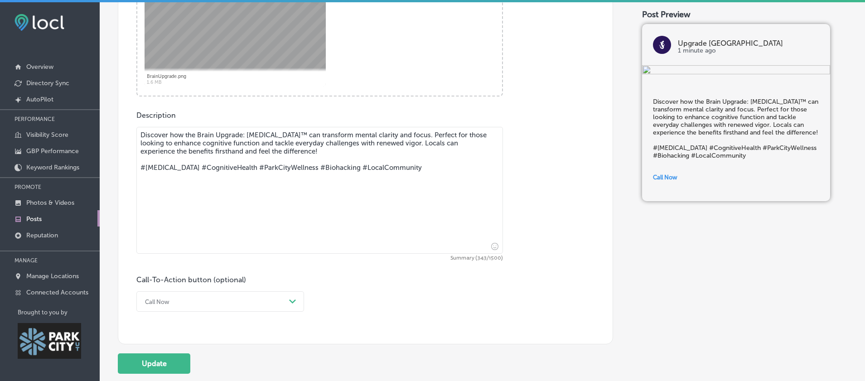
scroll to position [496, 0]
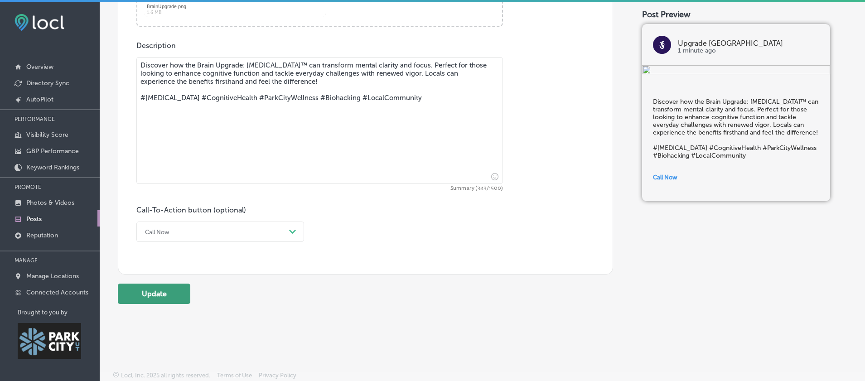
click at [145, 296] on button "Update" at bounding box center [154, 294] width 72 height 20
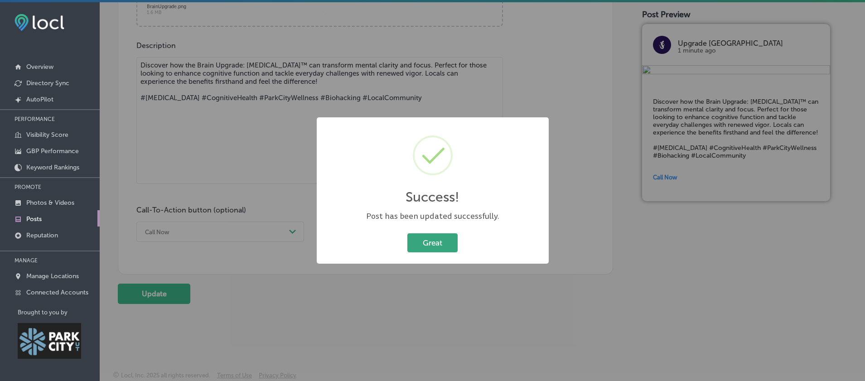
click at [438, 250] on button "Great" at bounding box center [432, 242] width 50 height 19
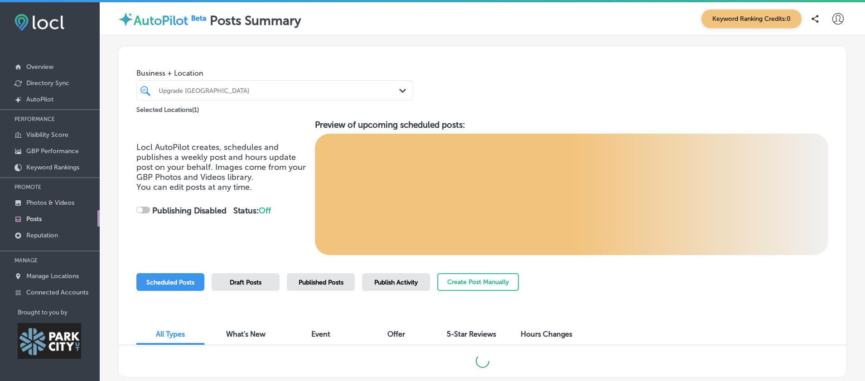
checkbox input "true"
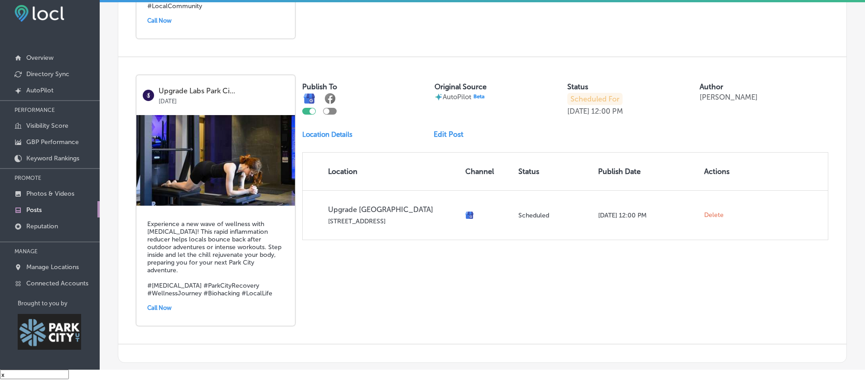
scroll to position [1220, 0]
click at [462, 139] on link "Edit Post" at bounding box center [451, 134] width 37 height 9
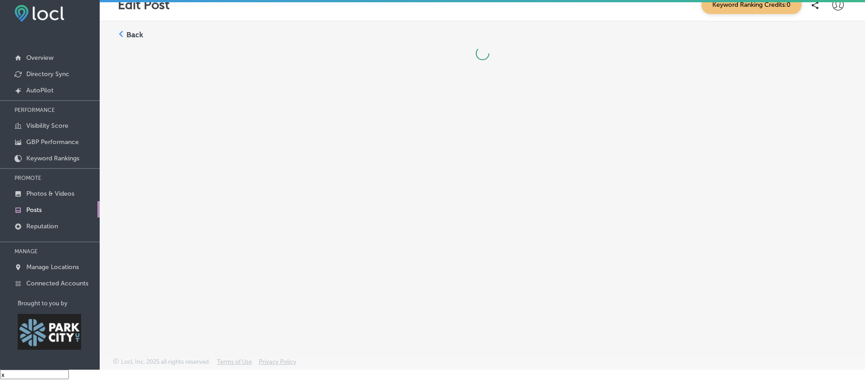
click at [455, 145] on div "Back" at bounding box center [482, 168] width 765 height 294
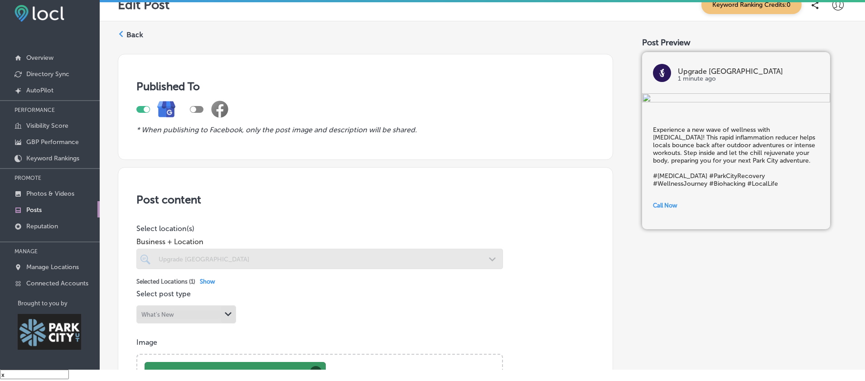
scroll to position [347, 0]
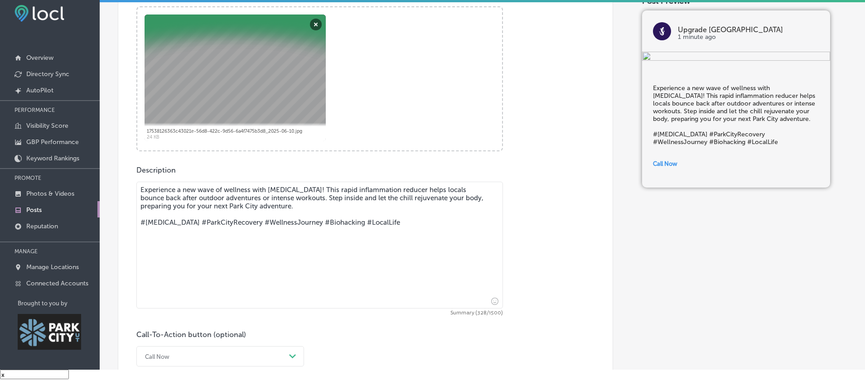
drag, startPoint x: 259, startPoint y: 211, endPoint x: 267, endPoint y: 197, distance: 16.6
click at [267, 197] on textarea "Experience a new wave of wellness with Cryotherapy! This rapid inflammation red…" at bounding box center [319, 245] width 366 height 127
paste textarea "AI Movement Trainer™ Smarter workouts. Less strain. Better results. The AI Move…"
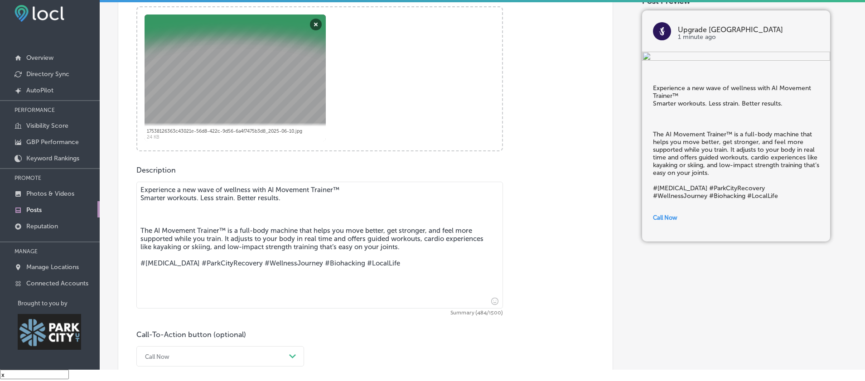
click at [137, 202] on textarea "Experience a new wave of wellness with AI Movement Trainer™ Smarter workouts. L…" at bounding box center [319, 245] width 366 height 127
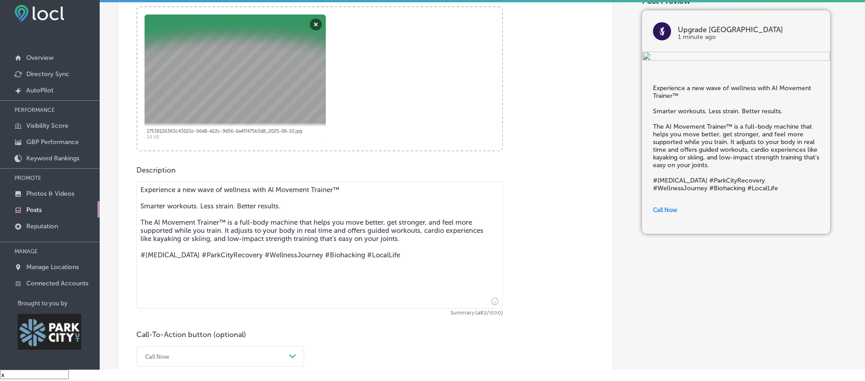
click at [154, 262] on textarea "Experience a new wave of wellness with AI Movement Trainer™ Smarter workouts. L…" at bounding box center [319, 245] width 366 height 127
click at [227, 259] on textarea "Experience a new wave of wellness with AI Movement Trainer™ Smarter workouts. L…" at bounding box center [319, 245] width 366 height 127
drag, startPoint x: 238, startPoint y: 259, endPoint x: 212, endPoint y: 260, distance: 26.3
click at [212, 260] on textarea "Experience a new wave of wellness with AI Movement Trainer™ Smarter workouts. L…" at bounding box center [319, 245] width 366 height 127
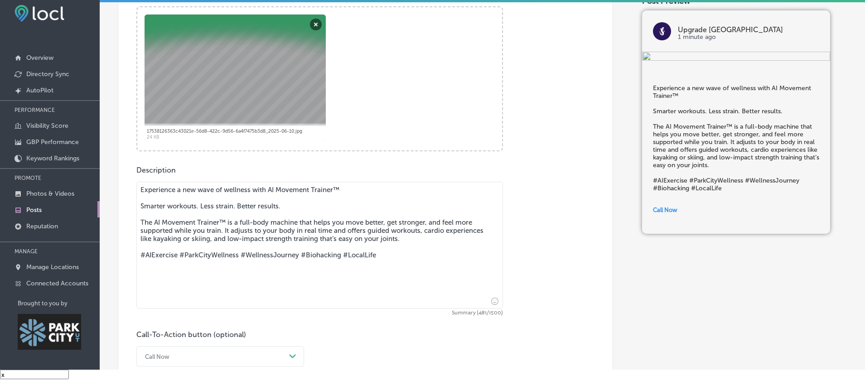
type textarea "Experience a new wave of wellness with AI Movement Trainer™ Smarter workouts. L…"
click at [386, 342] on div "Call-To-Action button (optional) Call Now Path Created with Sketch." at bounding box center [365, 348] width 458 height 36
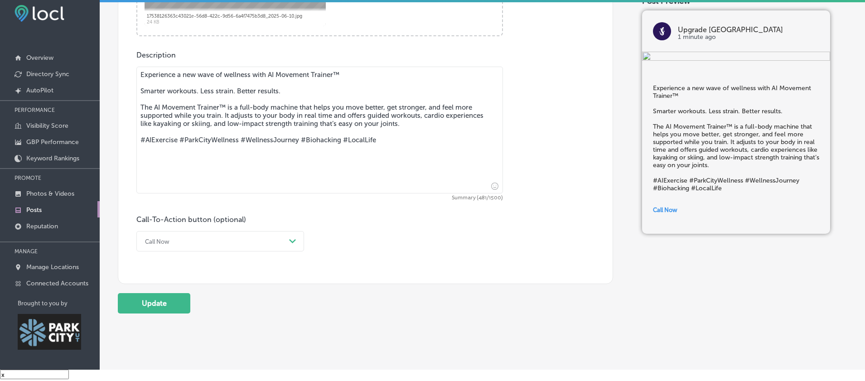
scroll to position [496, 0]
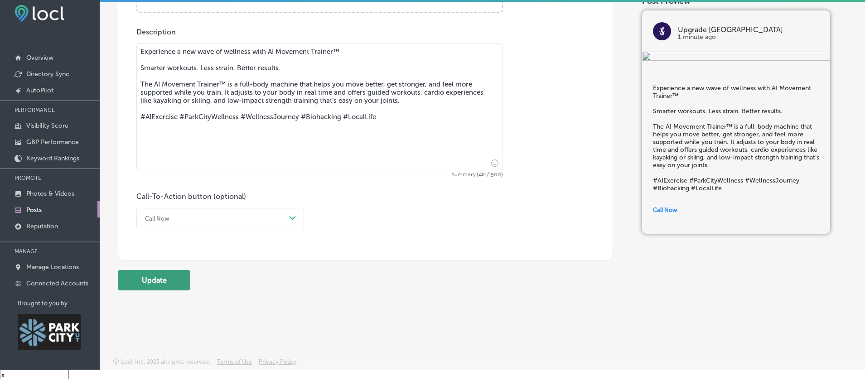
click at [144, 270] on button "Update" at bounding box center [154, 280] width 72 height 20
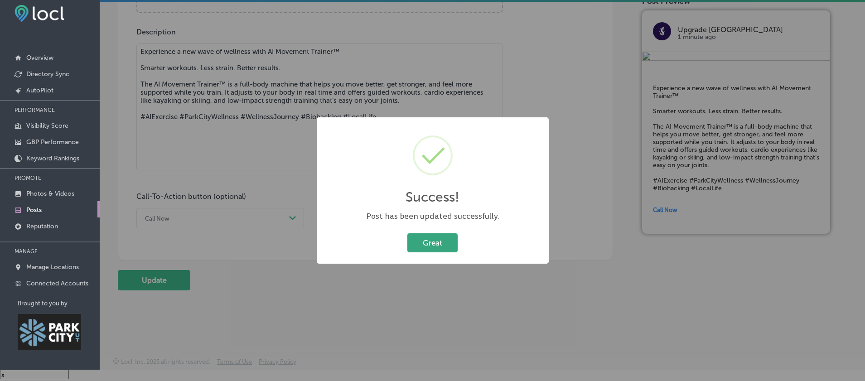
click at [456, 250] on button "Great" at bounding box center [432, 242] width 50 height 19
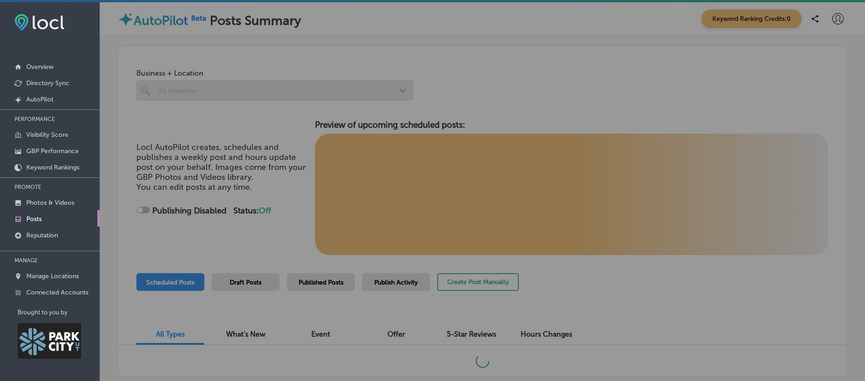
checkbox input "true"
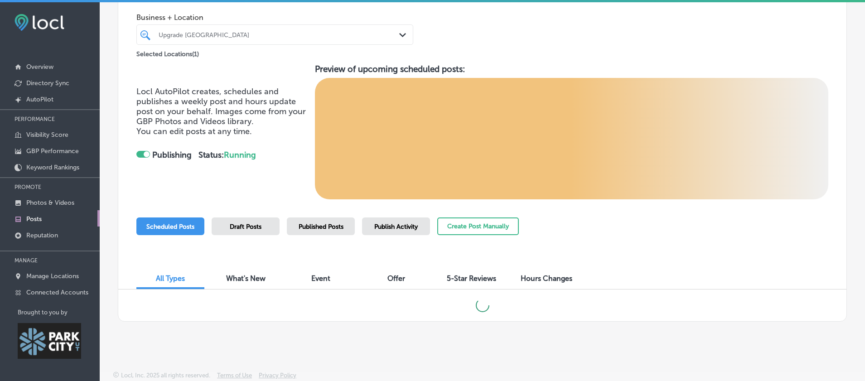
scroll to position [67, 0]
click at [311, 223] on span "Published Posts" at bounding box center [321, 227] width 45 height 8
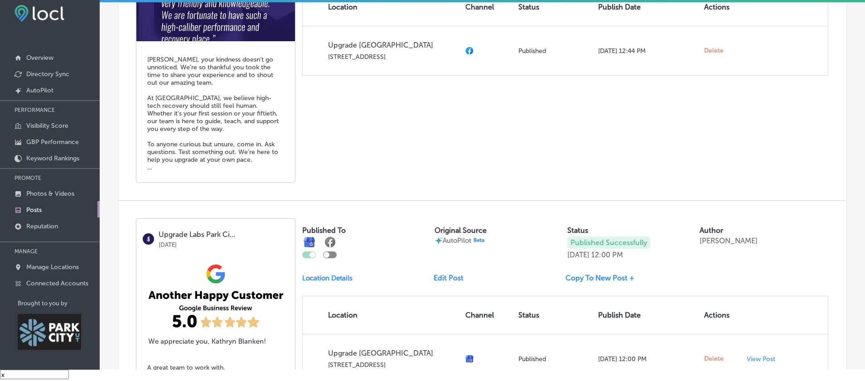
scroll to position [1156, 0]
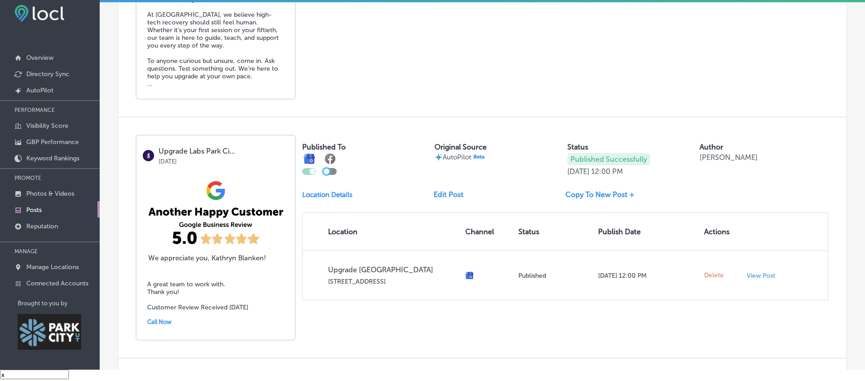
click at [329, 174] on div at bounding box center [326, 172] width 6 height 6
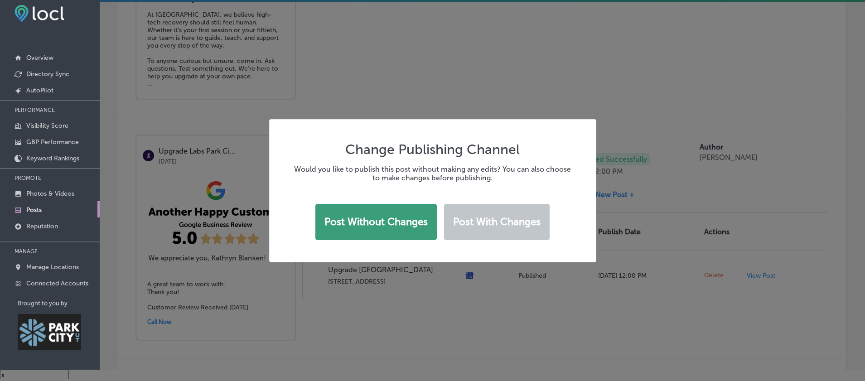
click at [347, 224] on button "Post without changes" at bounding box center [375, 222] width 121 height 36
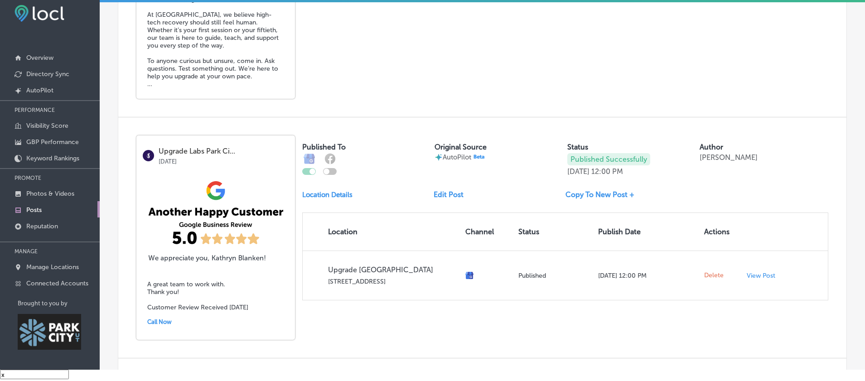
checkbox input "true"
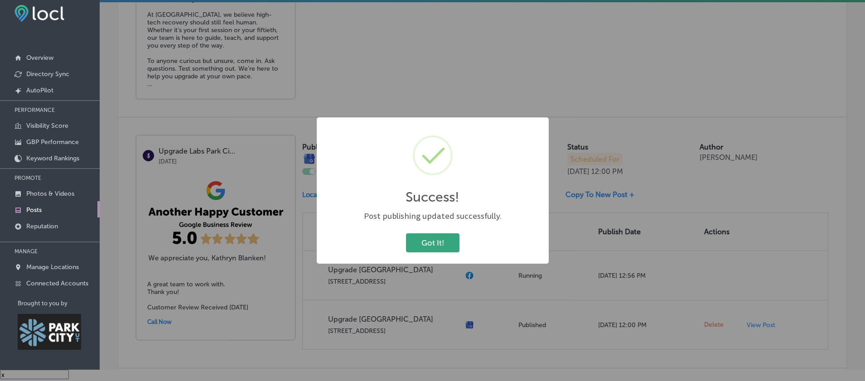
drag, startPoint x: 445, startPoint y: 246, endPoint x: 319, endPoint y: 257, distance: 126.5
click at [445, 246] on button "Got It!" at bounding box center [432, 242] width 53 height 19
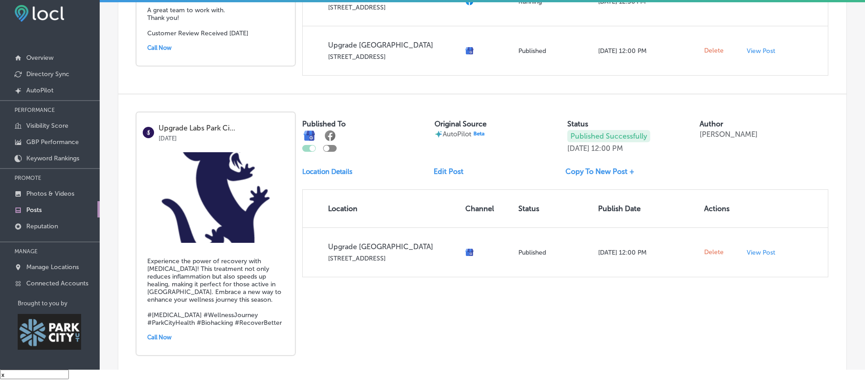
scroll to position [1439, 0]
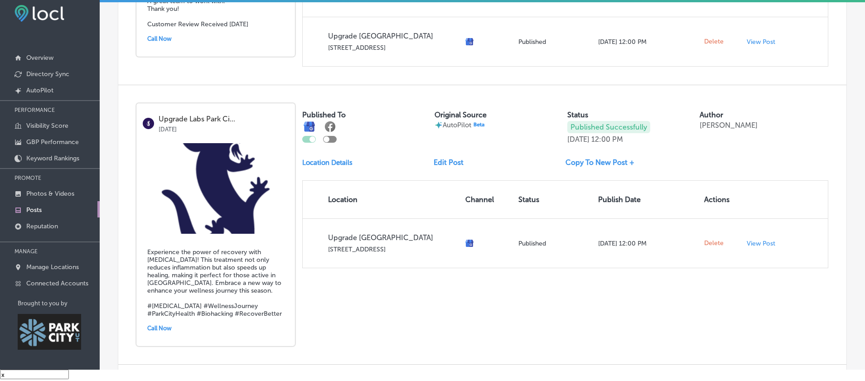
click at [450, 178] on div "Published To Original Source AutoPilot Status Published Successfully Aug 01, 20…" at bounding box center [565, 185] width 526 height 165
click at [451, 167] on link "Edit Post" at bounding box center [451, 162] width 37 height 9
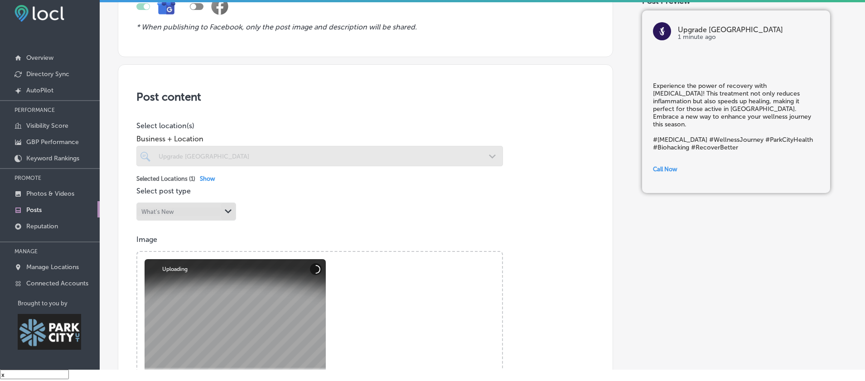
scroll to position [242, 0]
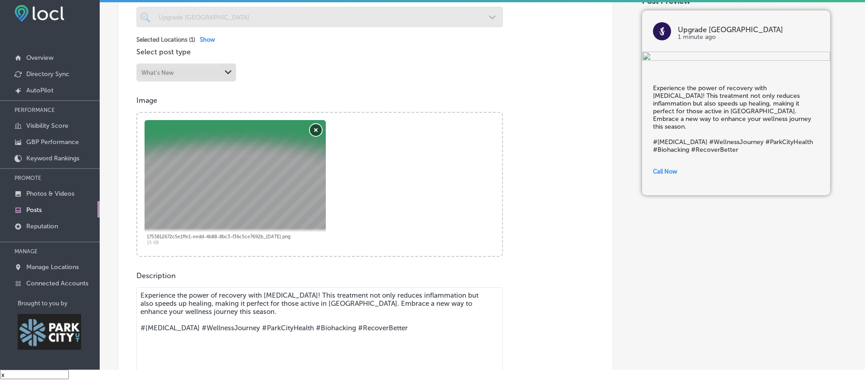
click at [314, 135] on button "Remove" at bounding box center [316, 130] width 12 height 12
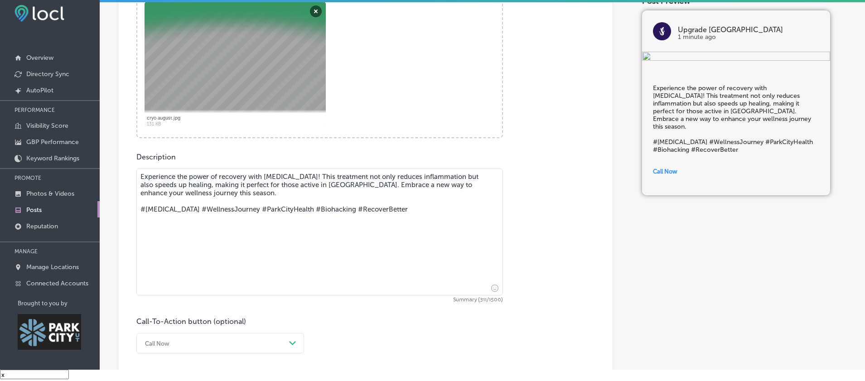
scroll to position [419, 0]
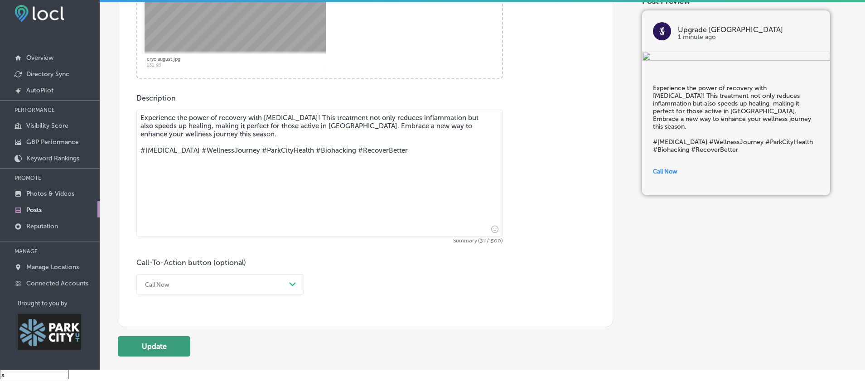
click at [148, 352] on button "Update" at bounding box center [154, 346] width 72 height 20
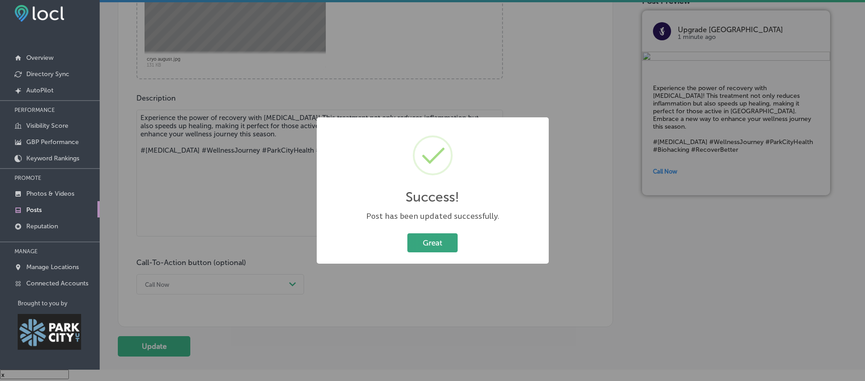
click at [415, 246] on button "Great" at bounding box center [432, 242] width 50 height 19
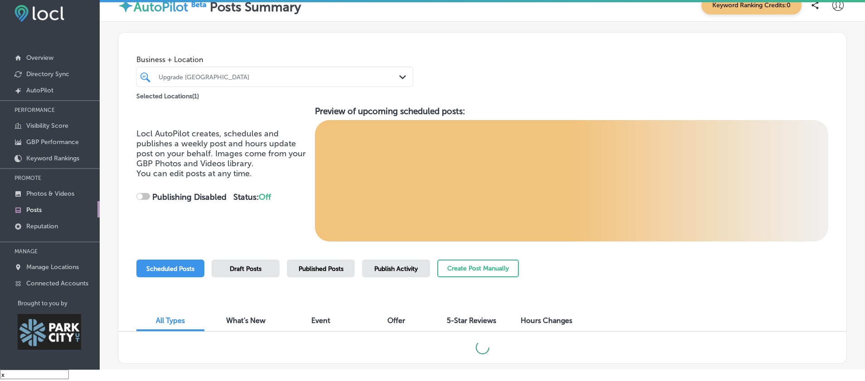
checkbox input "true"
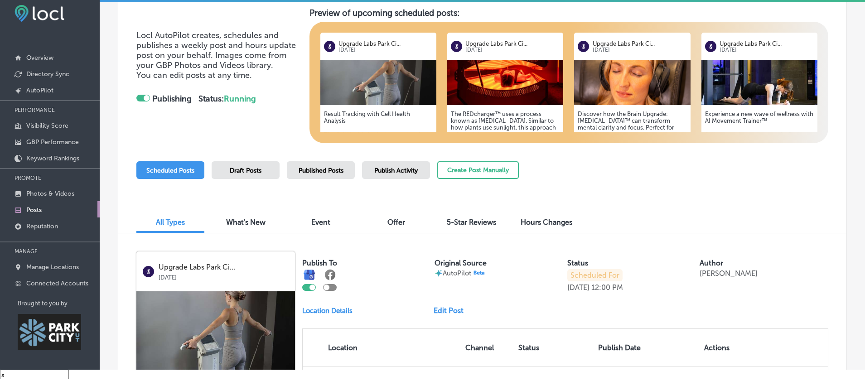
scroll to position [216, 0]
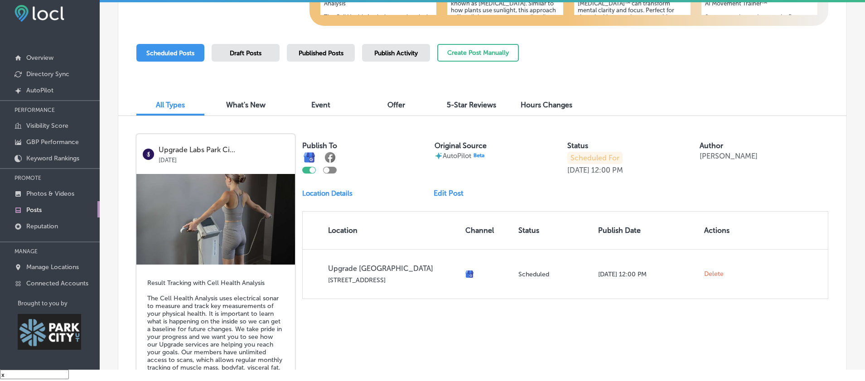
click at [332, 173] on div at bounding box center [330, 170] width 14 height 7
checkbox input "true"
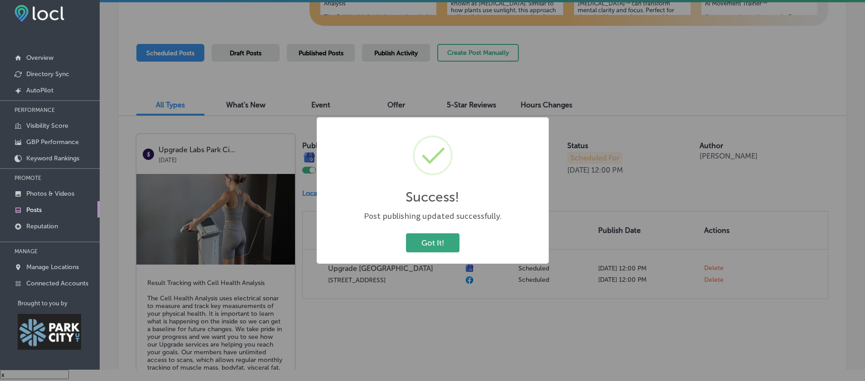
click at [421, 252] on button "Got It!" at bounding box center [432, 242] width 53 height 19
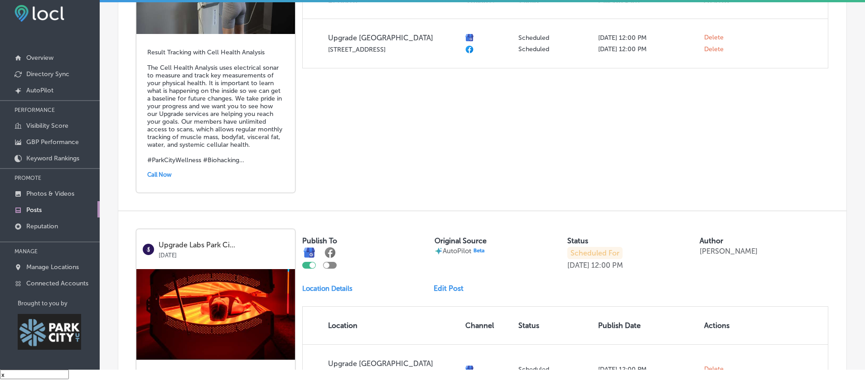
scroll to position [536, 0]
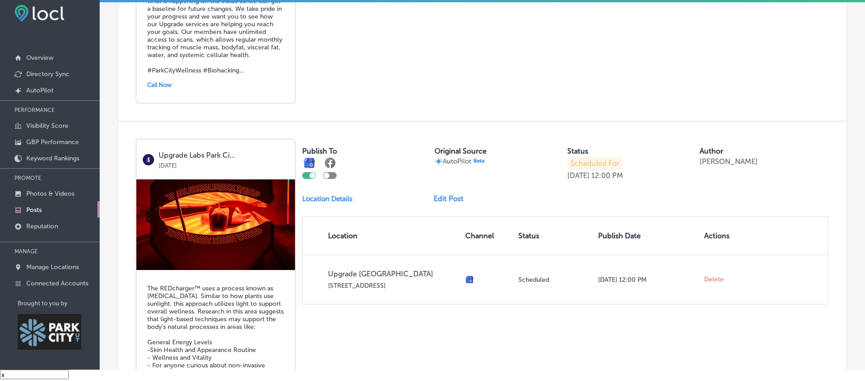
click at [336, 179] on div at bounding box center [330, 175] width 14 height 7
checkbox input "true"
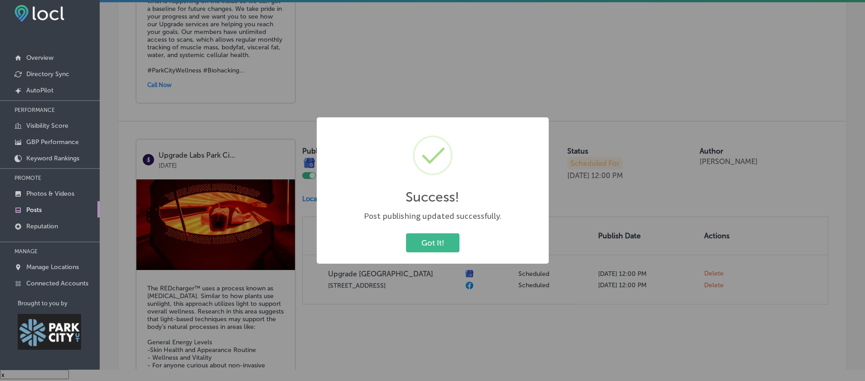
click at [432, 249] on button "Got It!" at bounding box center [432, 242] width 53 height 19
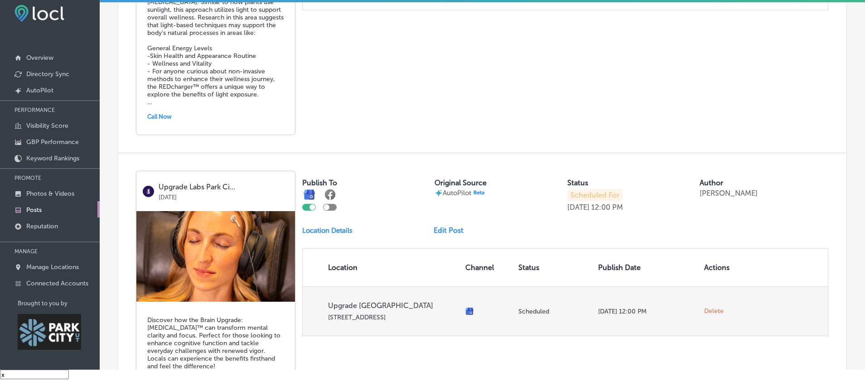
scroll to position [856, 0]
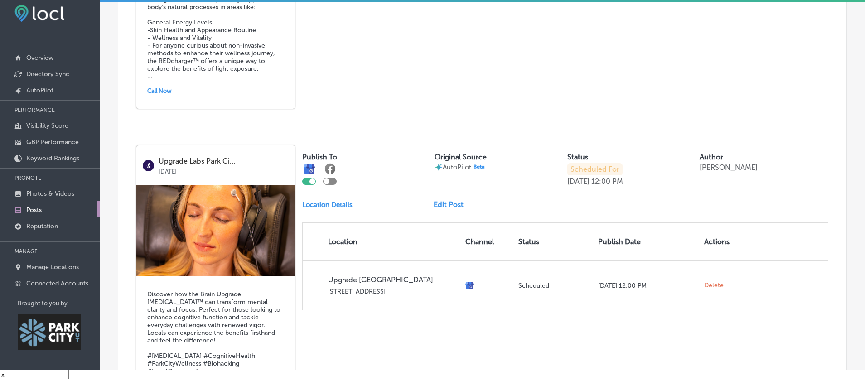
click at [335, 185] on div at bounding box center [330, 181] width 14 height 7
checkbox input "true"
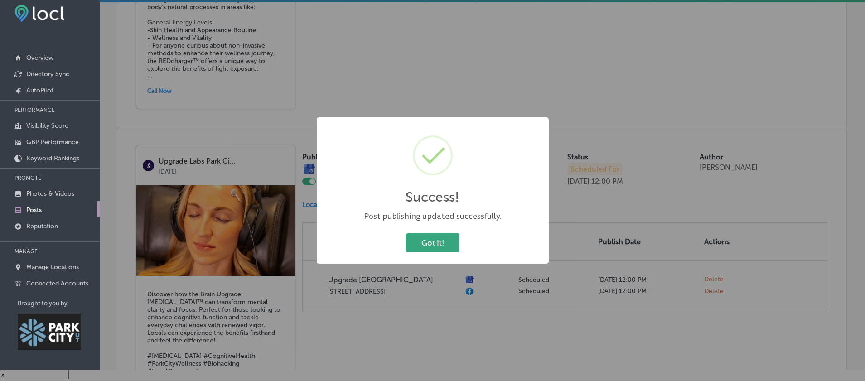
click at [443, 252] on button "Got It!" at bounding box center [432, 242] width 53 height 19
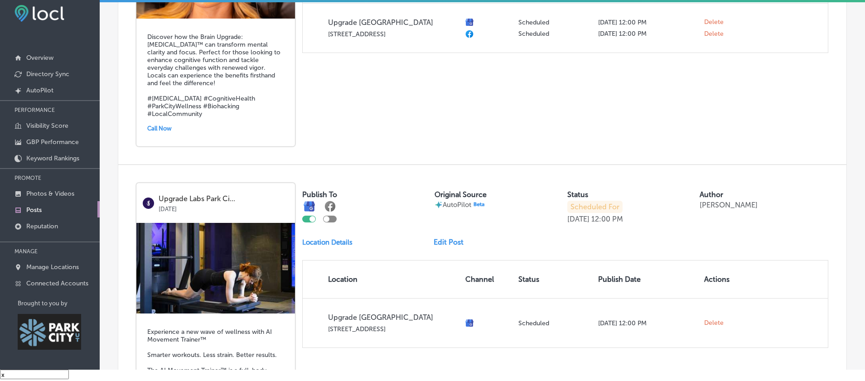
scroll to position [1141, 0]
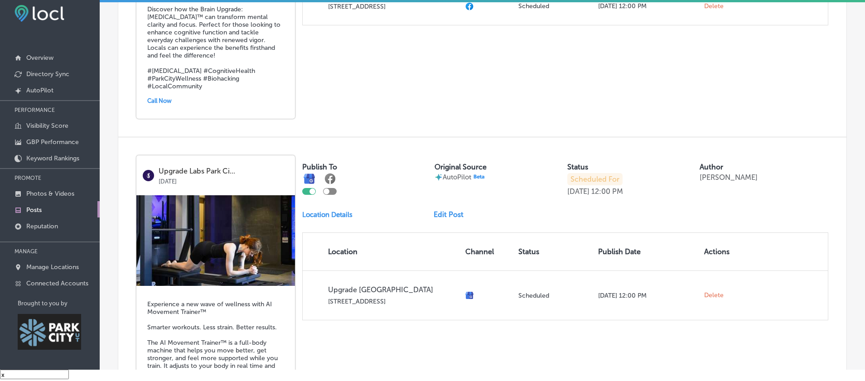
click at [336, 195] on div at bounding box center [330, 191] width 14 height 7
checkbox input "true"
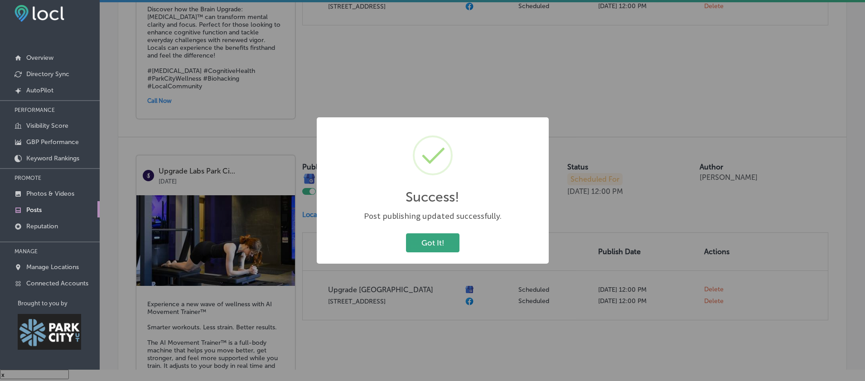
click at [424, 245] on button "Got It!" at bounding box center [432, 242] width 53 height 19
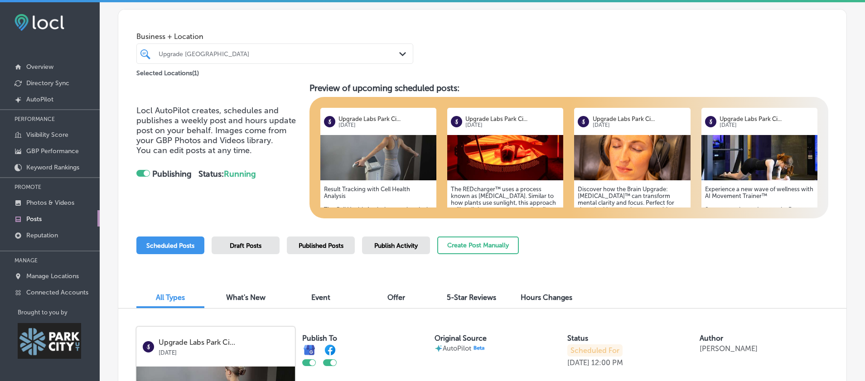
scroll to position [29, 0]
